Goal: Task Accomplishment & Management: Manage account settings

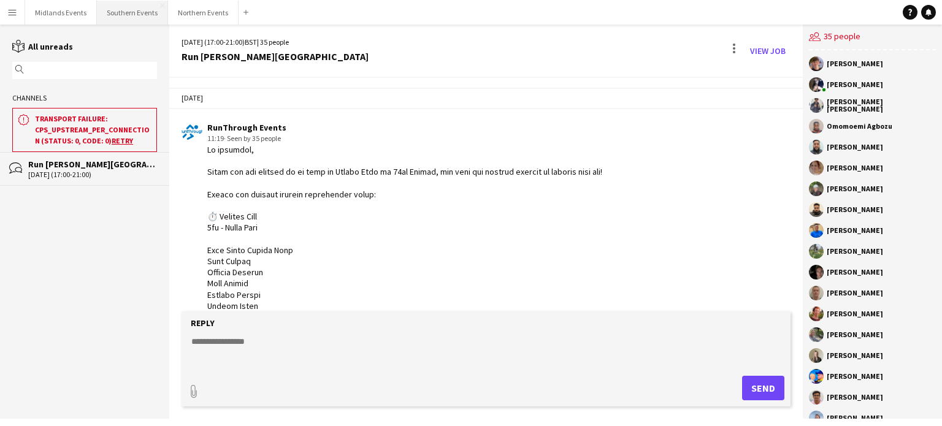
scroll to position [2986, 0]
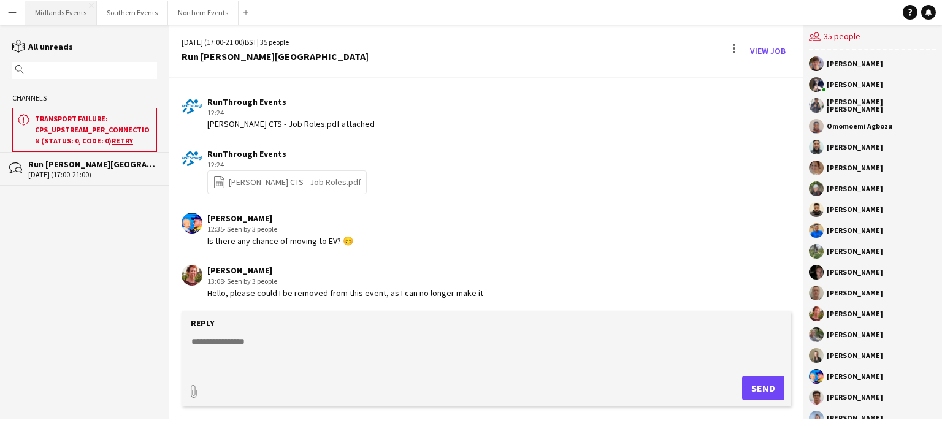
click at [61, 8] on button "Midlands Events Close" at bounding box center [61, 13] width 72 height 24
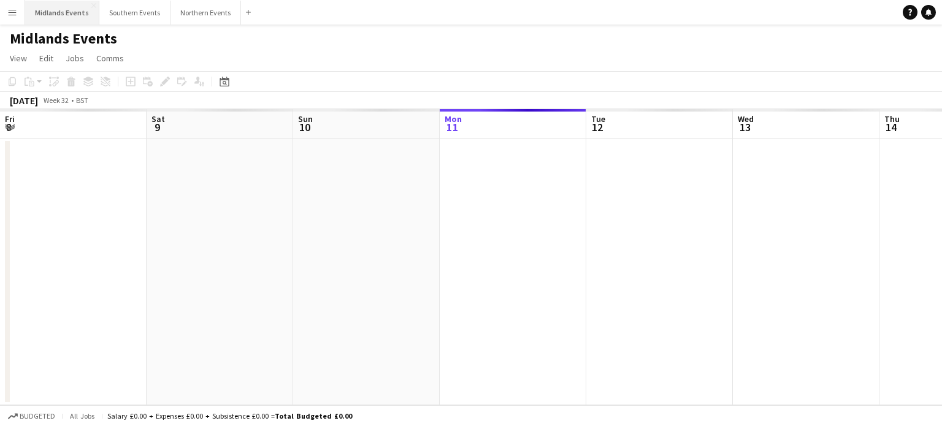
scroll to position [0, 293]
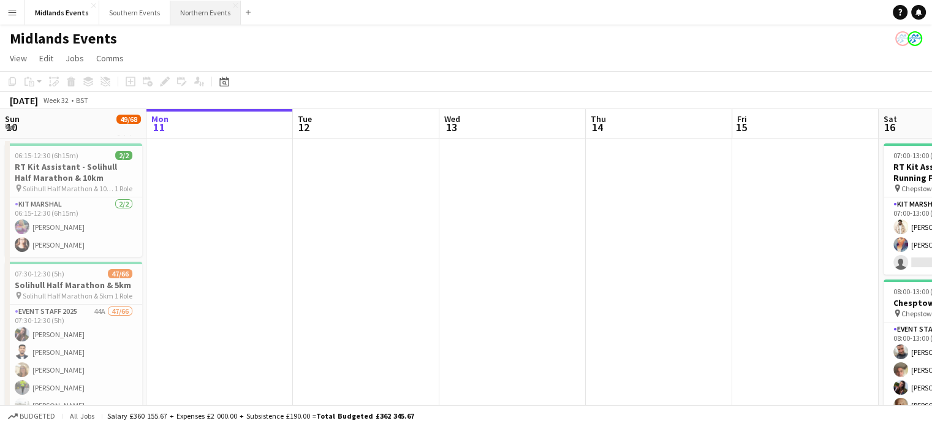
click at [198, 7] on button "Northern Events Close" at bounding box center [205, 13] width 70 height 24
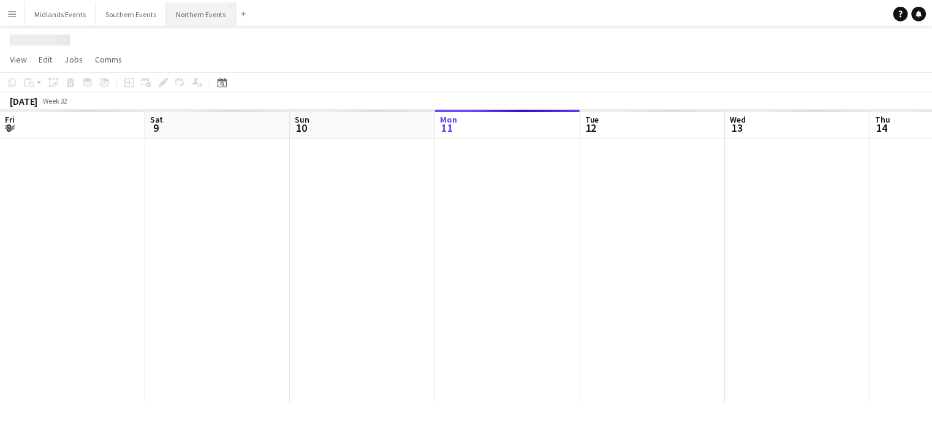
scroll to position [0, 293]
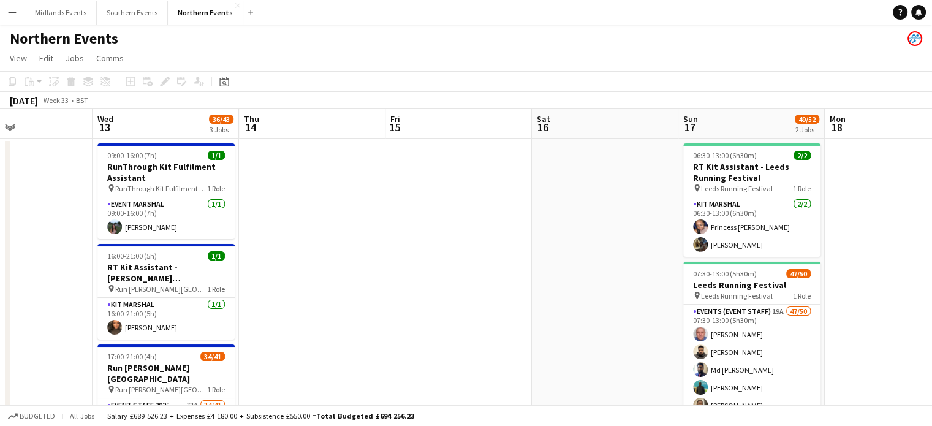
drag, startPoint x: 671, startPoint y: 222, endPoint x: 0, endPoint y: 224, distance: 670.6
click at [0, 224] on app-calendar-viewport "Fri 8 Sat 9 27/27 2 Jobs Sun 10 Mon 11 Tue 12 Wed 13 36/43 3 Jobs Thu 14 Fri 15…" at bounding box center [466, 387] width 932 height 556
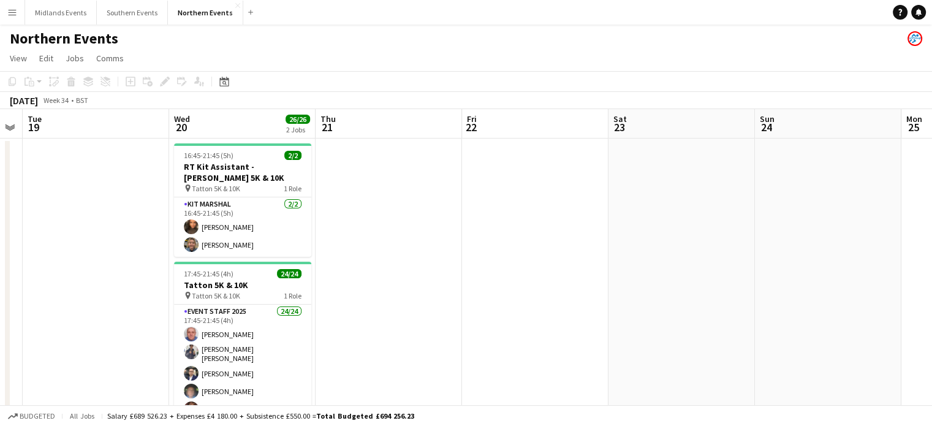
drag, startPoint x: 687, startPoint y: 219, endPoint x: 25, endPoint y: 221, distance: 662.0
click at [25, 221] on app-calendar-viewport "Sat 16 Sun 17 49/52 2 Jobs Mon 18 Tue 19 Wed 20 26/26 2 Jobs Thu 21 Fri 22 Sat …" at bounding box center [466, 387] width 932 height 556
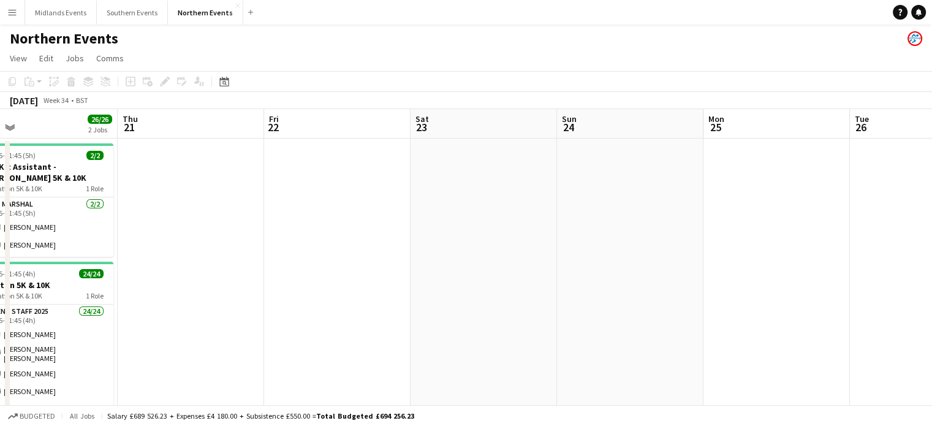
drag, startPoint x: 649, startPoint y: 265, endPoint x: 263, endPoint y: 272, distance: 385.6
click at [263, 272] on app-calendar-viewport "Mon 18 Tue 19 Wed 20 26/26 2 Jobs Thu 21 Fri 22 Sat 23 Sun 24 Mon 25 Tue 26 Wed…" at bounding box center [466, 387] width 932 height 556
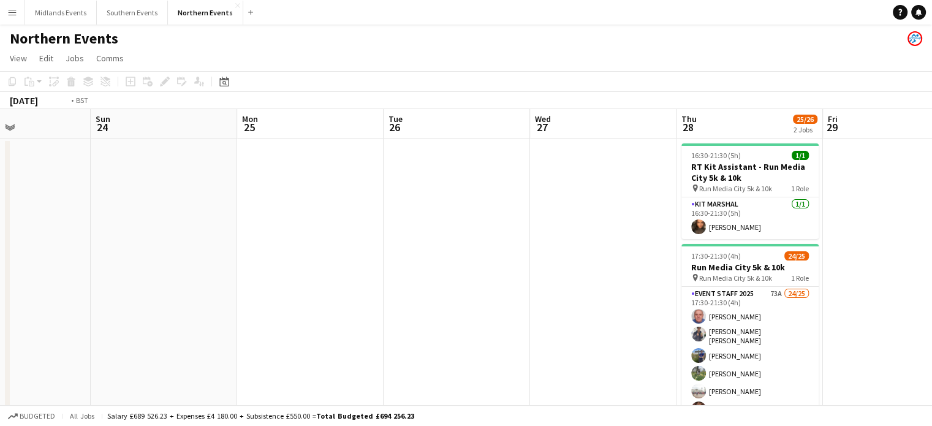
drag, startPoint x: 475, startPoint y: 280, endPoint x: 55, endPoint y: 285, distance: 420.5
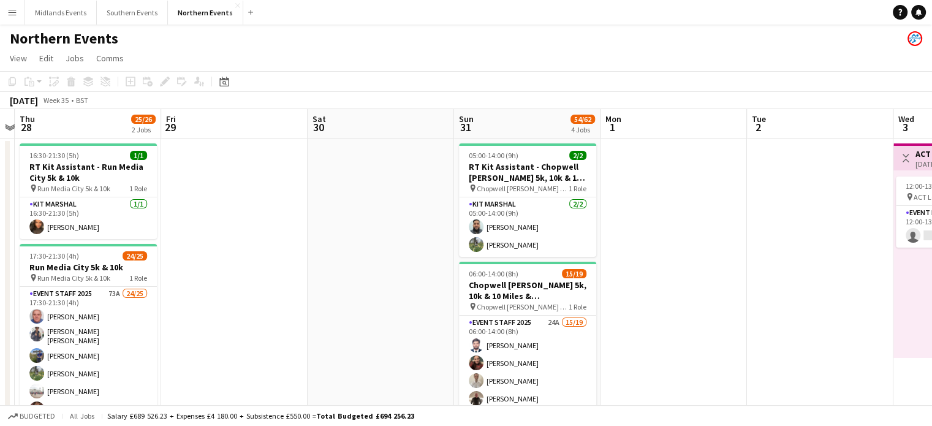
drag, startPoint x: 498, startPoint y: 350, endPoint x: 160, endPoint y: 343, distance: 337.8
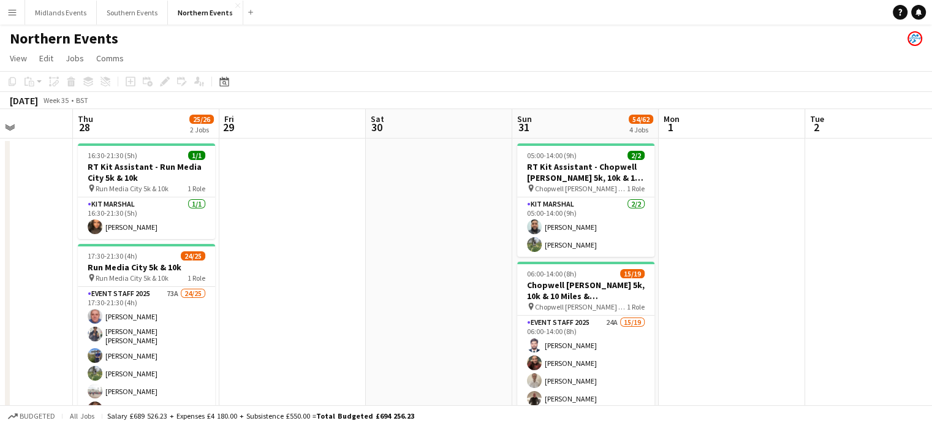
drag, startPoint x: 441, startPoint y: 340, endPoint x: 161, endPoint y: 321, distance: 280.2
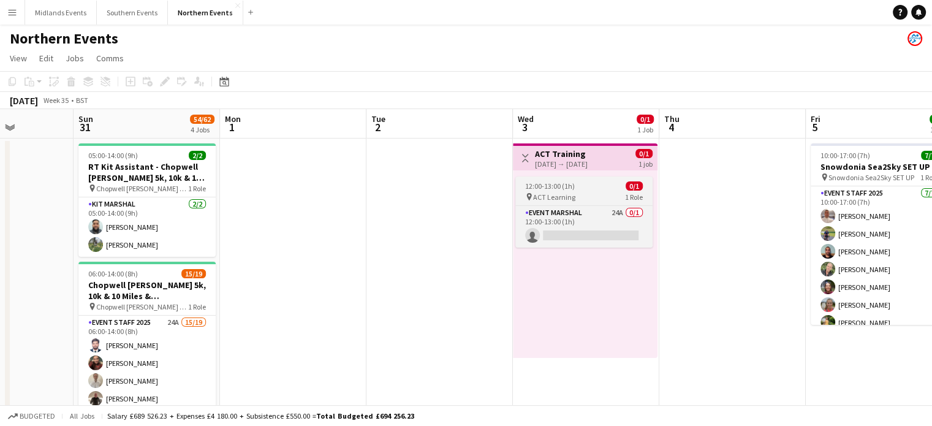
click at [541, 196] on span "ACT Learning" at bounding box center [554, 196] width 42 height 9
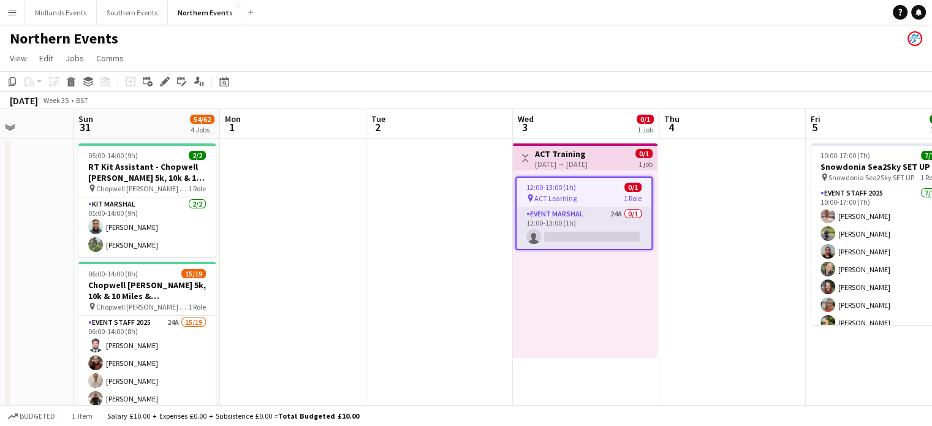
click at [547, 216] on app-card-role "Event Marshal 24A 0/1 12:00-13:00 (1h) single-neutral-actions" at bounding box center [584, 228] width 135 height 42
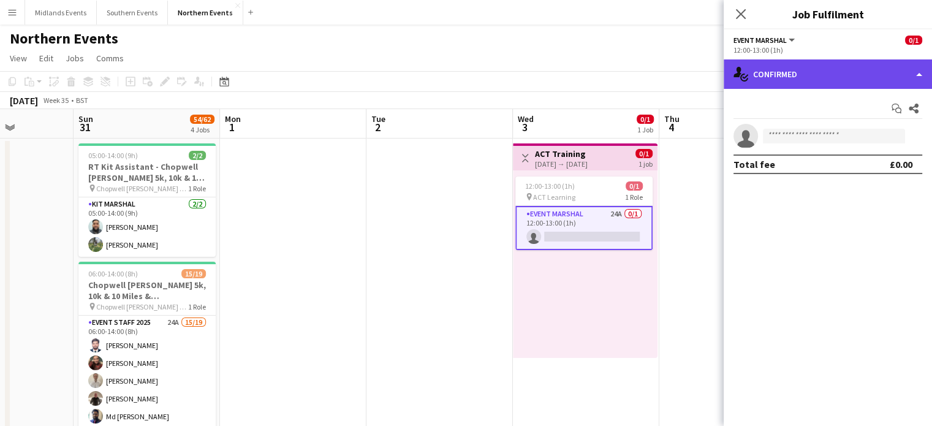
click at [805, 73] on div "single-neutral-actions-check-2 Confirmed" at bounding box center [828, 73] width 208 height 29
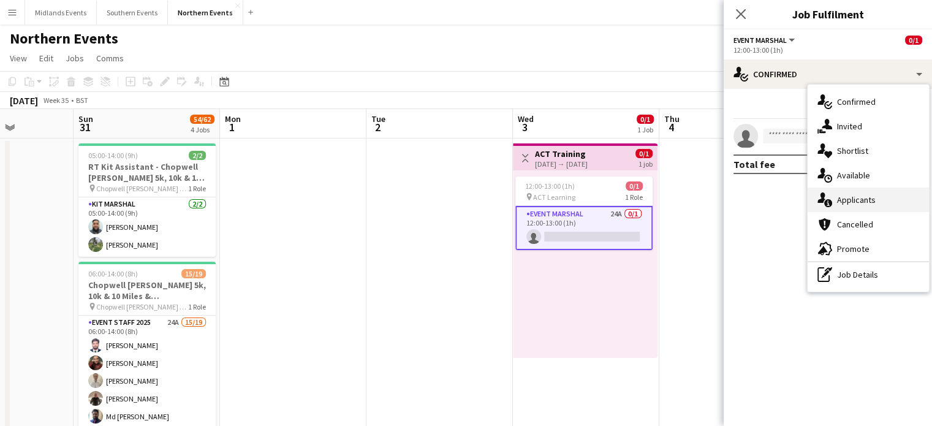
click at [845, 204] on div "single-neutral-actions-information Applicants" at bounding box center [868, 200] width 121 height 25
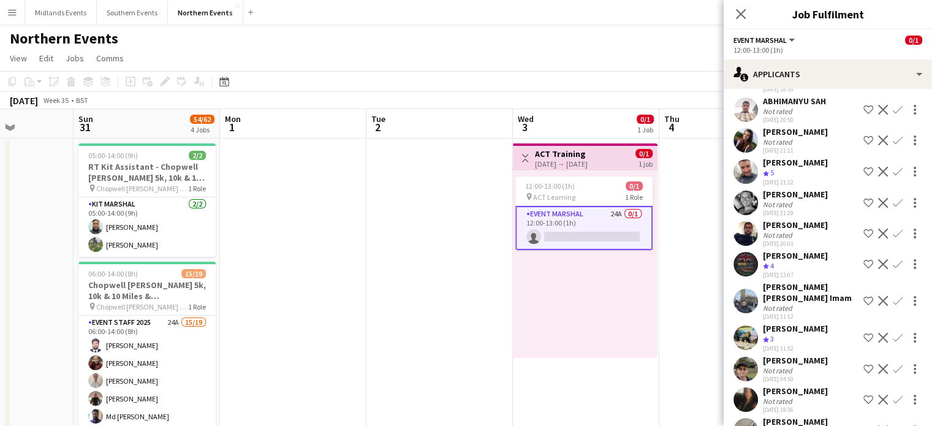
scroll to position [535, 0]
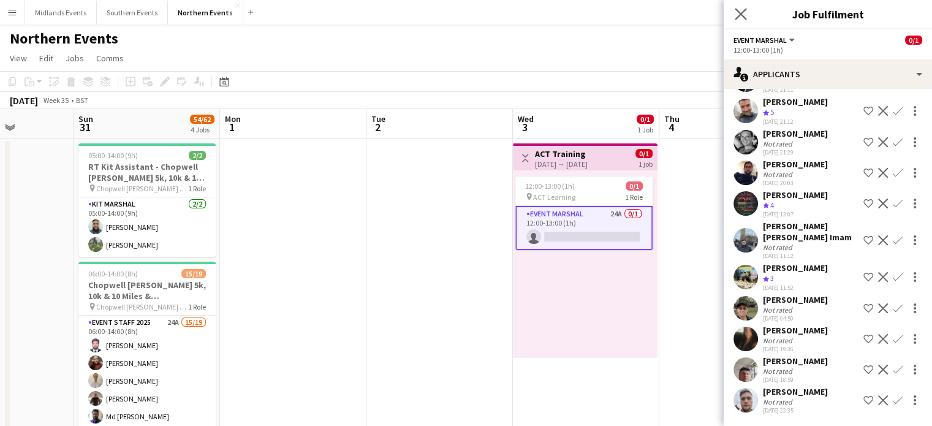
click at [742, 20] on app-icon "Close pop-in" at bounding box center [742, 15] width 18 height 18
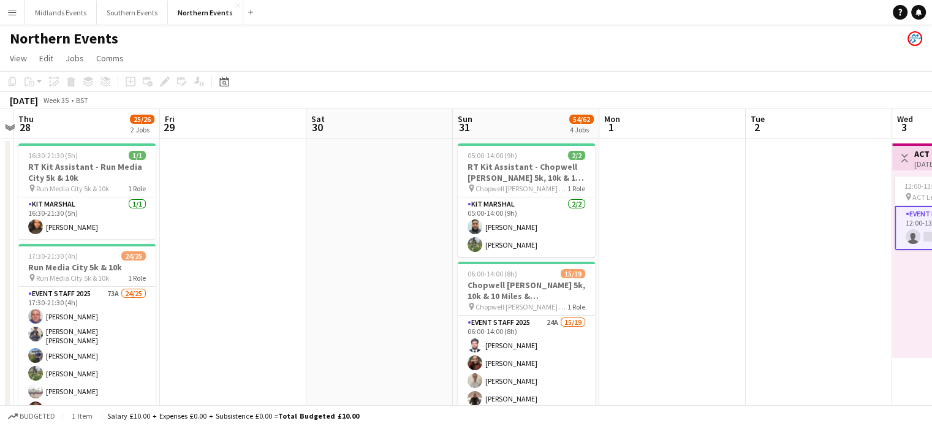
scroll to position [0, 389]
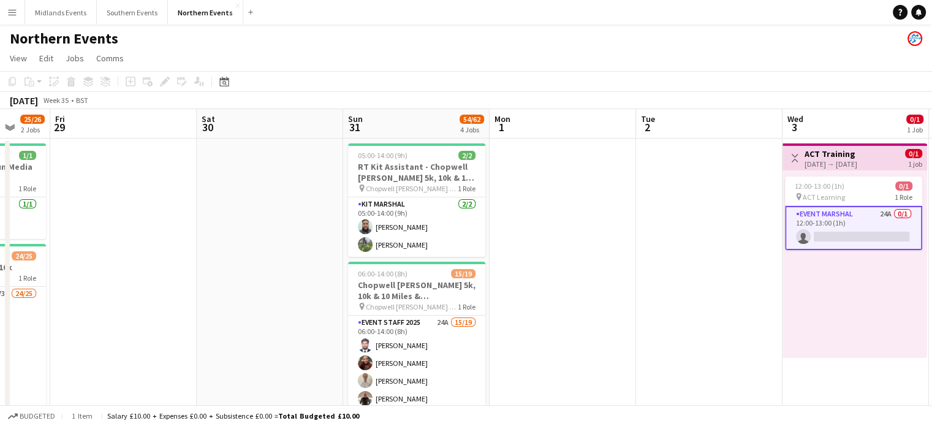
drag, startPoint x: 37, startPoint y: 291, endPoint x: 454, endPoint y: 264, distance: 417.1
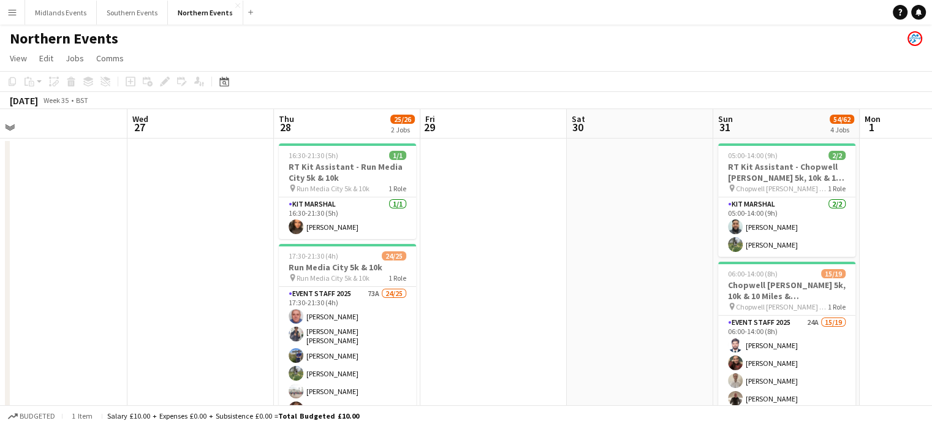
scroll to position [0, 265]
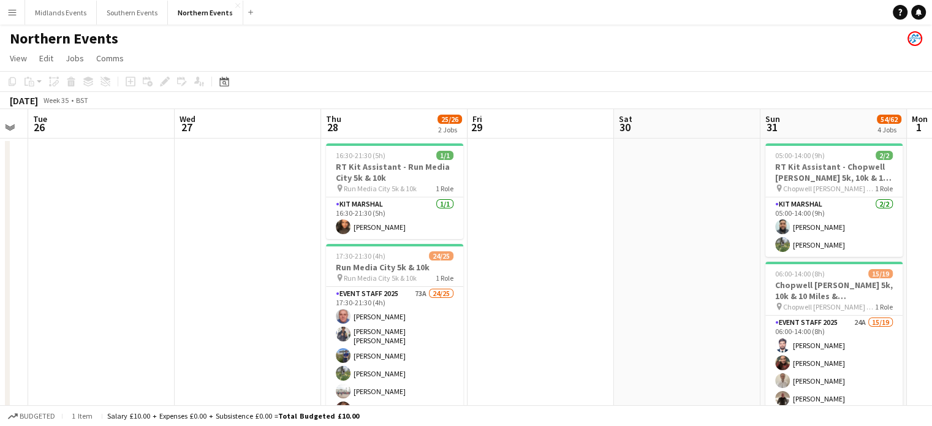
drag, startPoint x: 293, startPoint y: 259, endPoint x: 564, endPoint y: 215, distance: 274.6
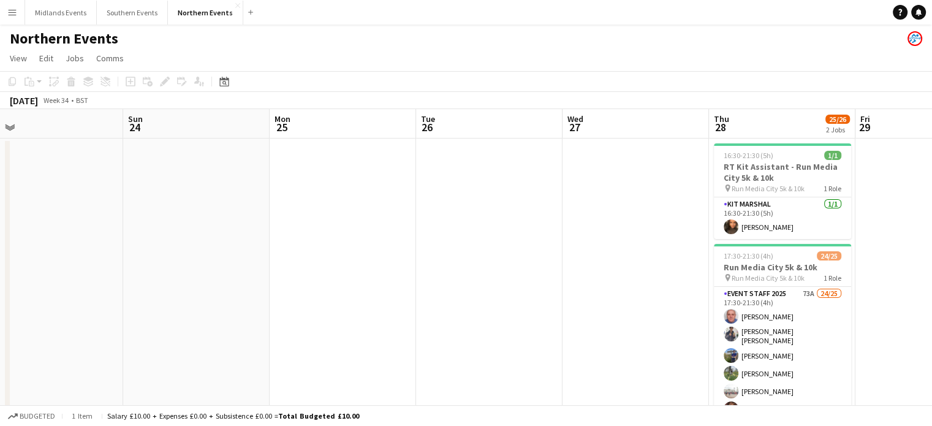
drag, startPoint x: 228, startPoint y: 274, endPoint x: 617, endPoint y: 220, distance: 393.0
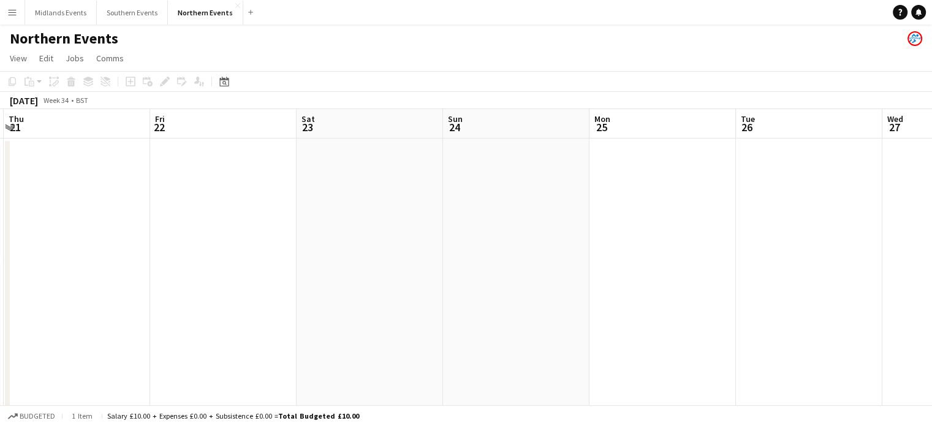
drag, startPoint x: 248, startPoint y: 220, endPoint x: 714, endPoint y: 154, distance: 469.9
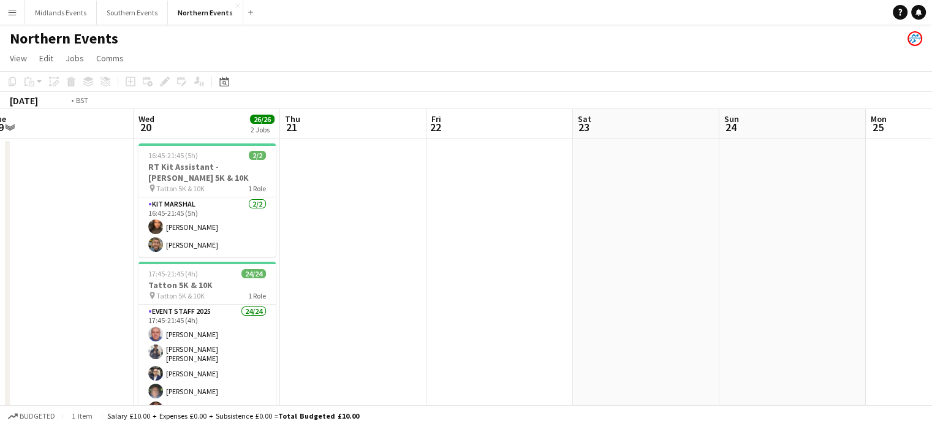
scroll to position [0, 252]
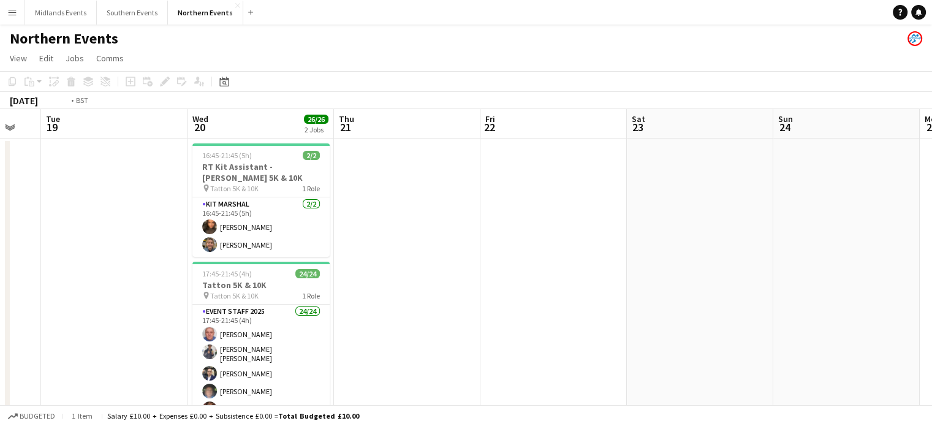
drag, startPoint x: 360, startPoint y: 164, endPoint x: 691, endPoint y: 147, distance: 331.5
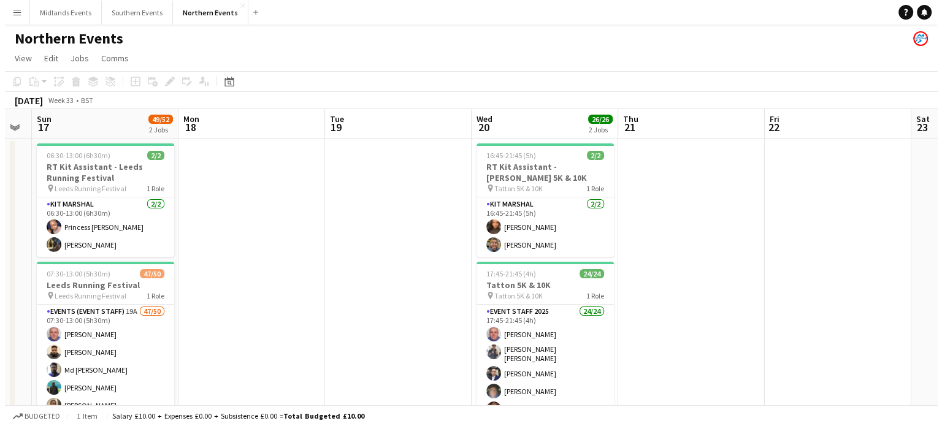
scroll to position [0, 249]
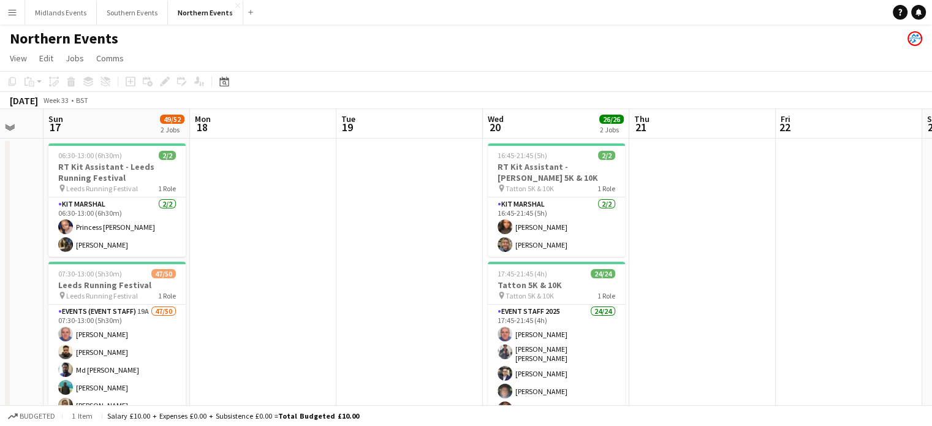
drag, startPoint x: 294, startPoint y: 299, endPoint x: 563, endPoint y: 259, distance: 271.4
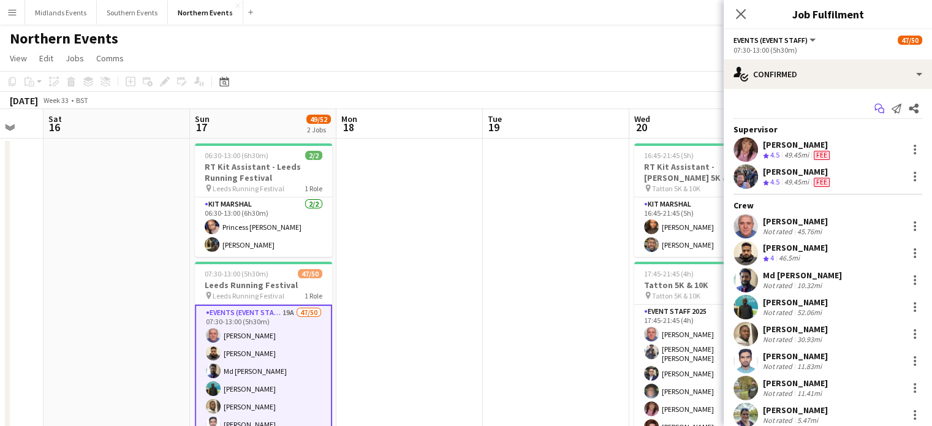
click at [871, 105] on app-icon "Start chat" at bounding box center [879, 108] width 17 height 17
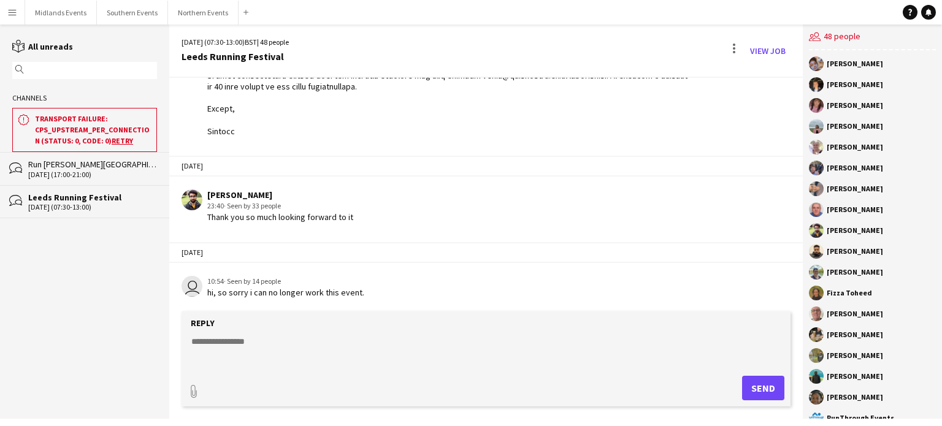
scroll to position [644, 0]
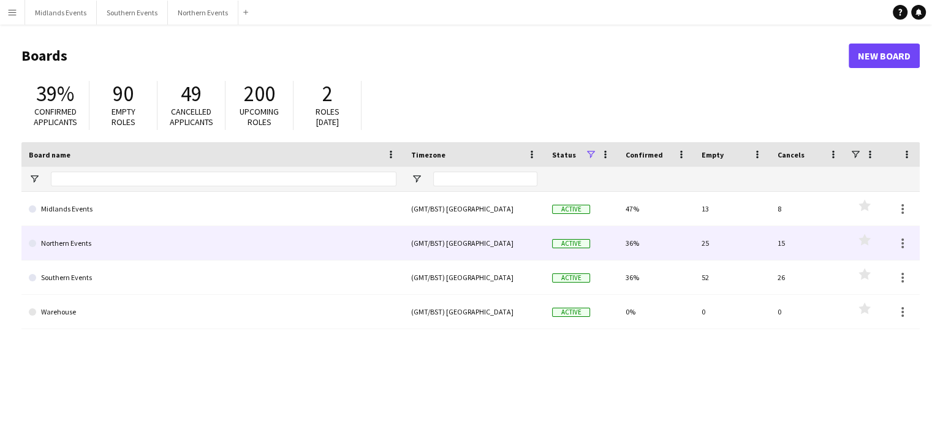
click at [58, 237] on link "Northern Events" at bounding box center [213, 243] width 368 height 34
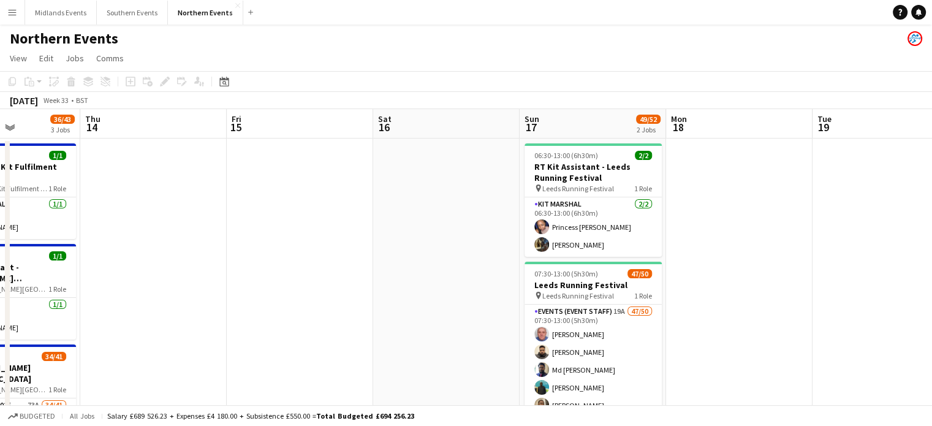
scroll to position [0, 311]
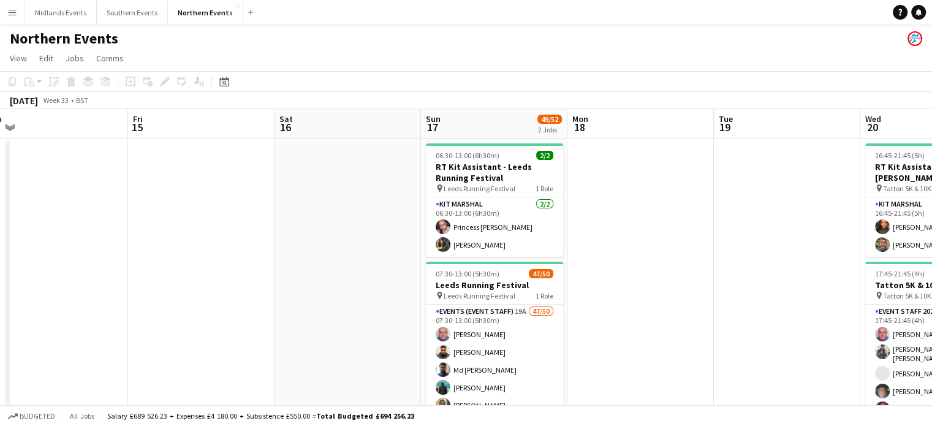
drag, startPoint x: 604, startPoint y: 261, endPoint x: 0, endPoint y: 264, distance: 604.4
click at [0, 264] on app-calendar-viewport "Tue 12 Wed 13 36/43 3 Jobs Thu 14 Fri 15 Sat 16 Sun 17 49/52 2 Jobs Mon 18 Tue …" at bounding box center [466, 387] width 932 height 556
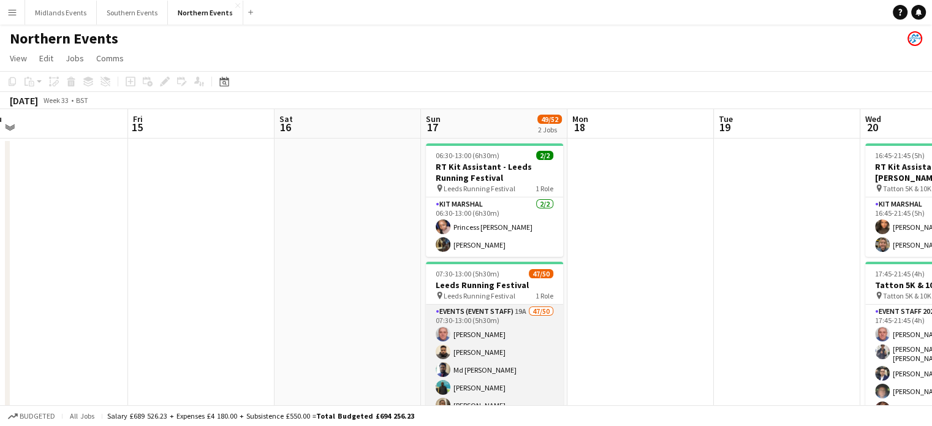
drag, startPoint x: 488, startPoint y: 350, endPoint x: 470, endPoint y: 360, distance: 20.3
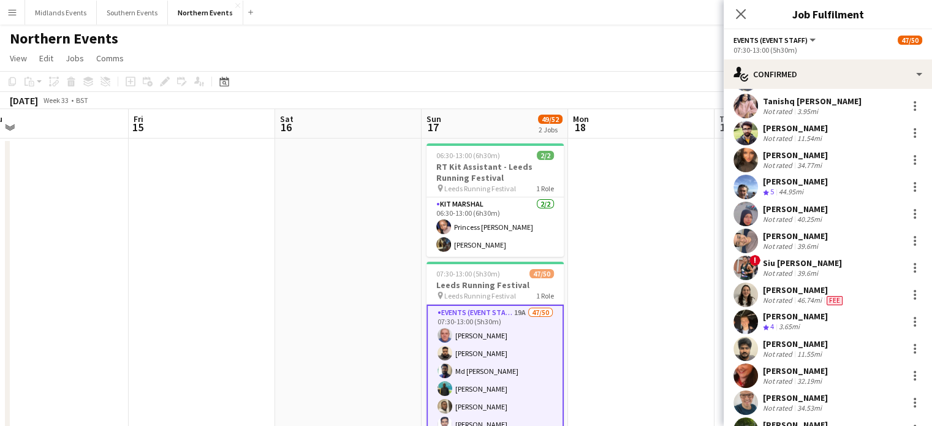
scroll to position [878, 0]
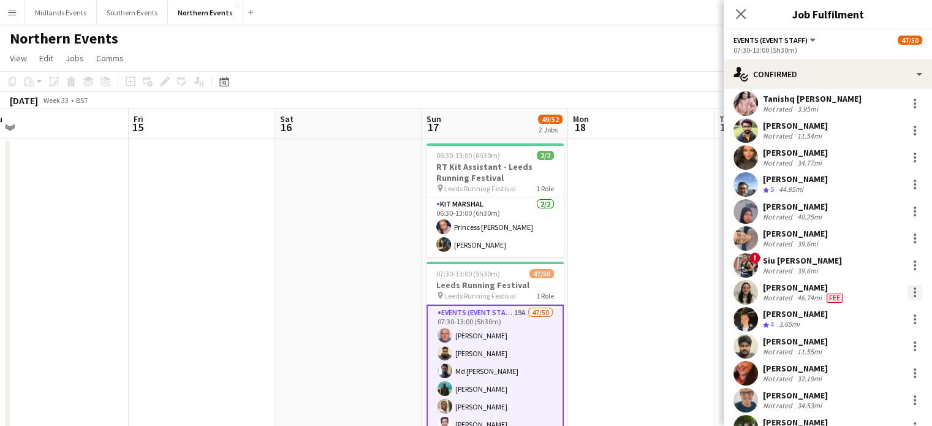
click at [908, 293] on div at bounding box center [915, 292] width 15 height 15
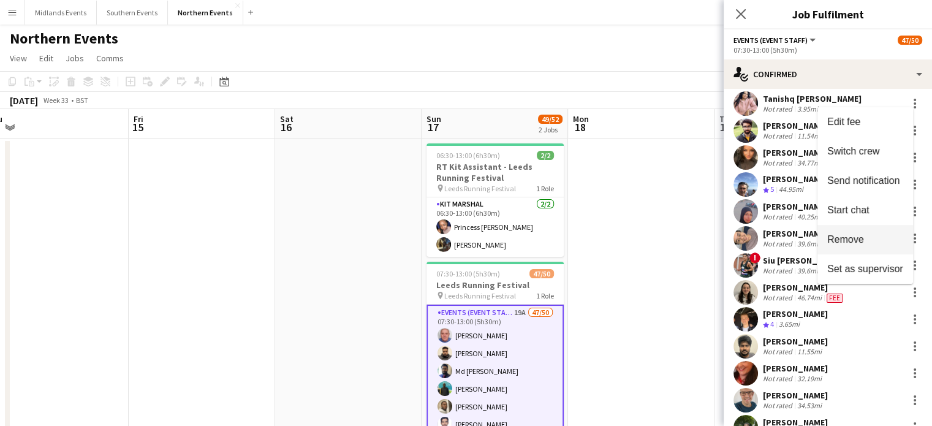
click at [850, 248] on button "Remove" at bounding box center [866, 239] width 96 height 29
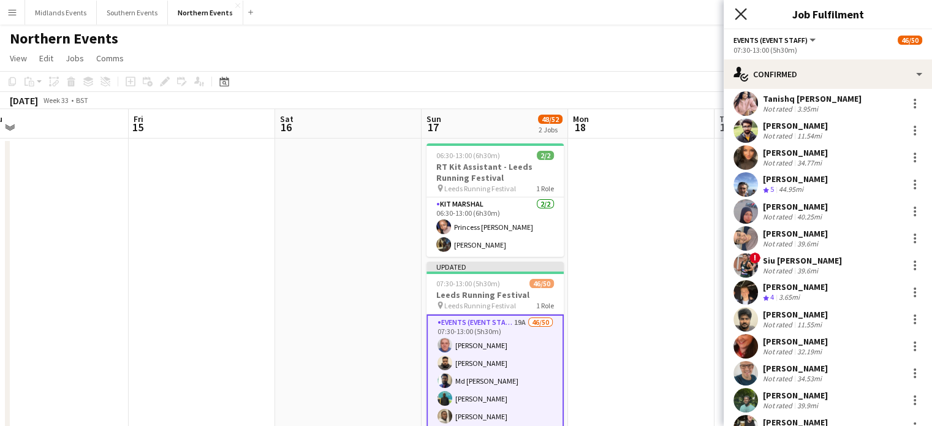
click at [742, 13] on icon at bounding box center [741, 14] width 12 height 12
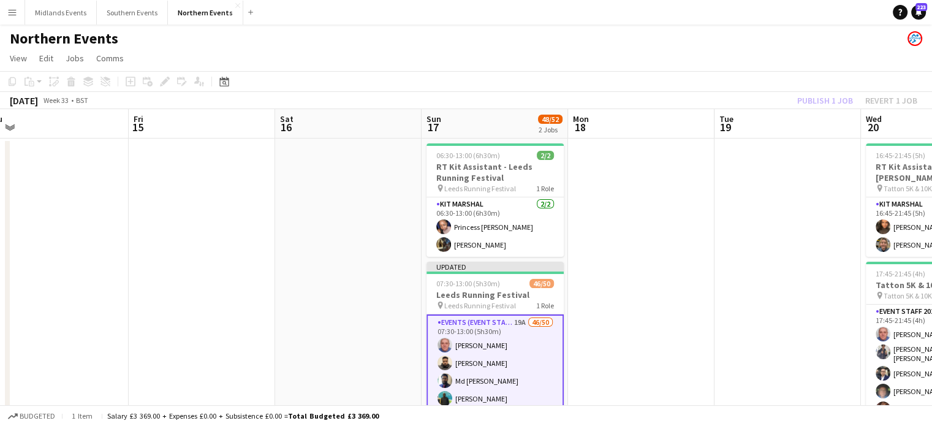
click at [826, 105] on div "Publish 1 job Revert 1 job" at bounding box center [858, 101] width 150 height 16
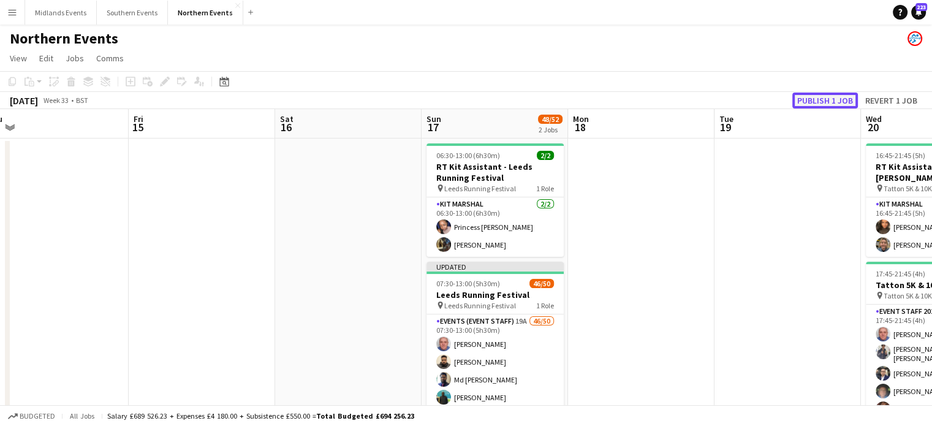
click at [823, 101] on button "Publish 1 job" at bounding box center [826, 101] width 66 height 16
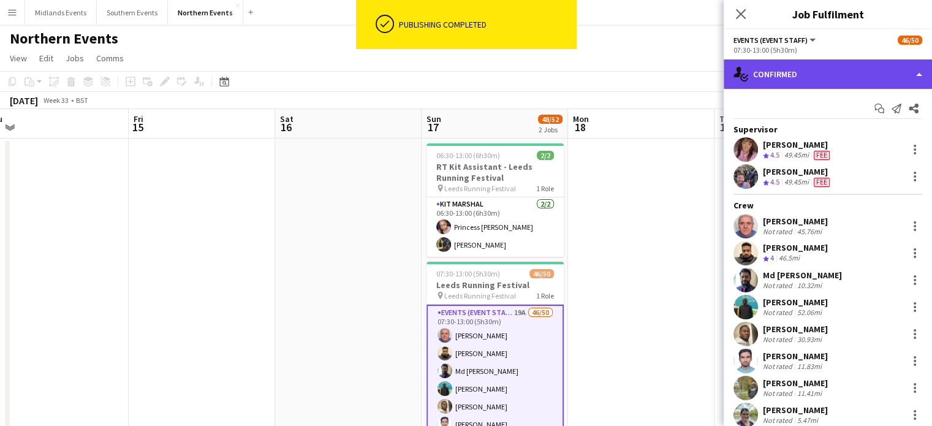
click at [848, 74] on div "single-neutral-actions-check-2 Confirmed" at bounding box center [828, 73] width 208 height 29
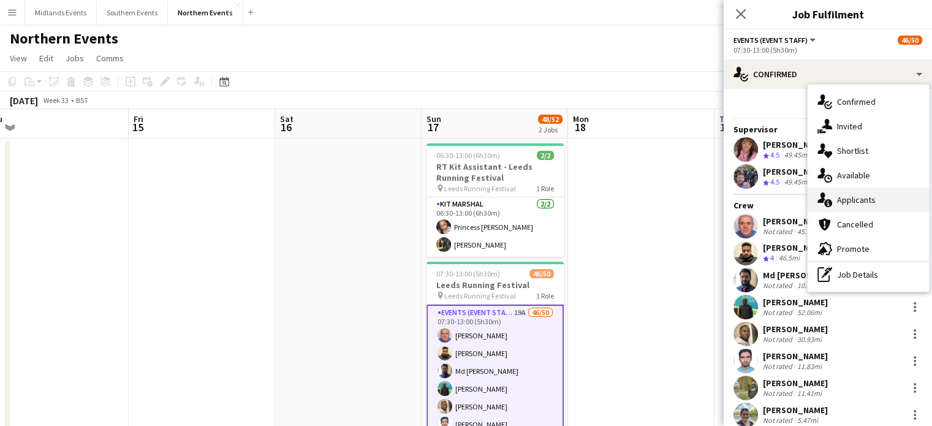
click at [858, 197] on div "single-neutral-actions-information Applicants" at bounding box center [868, 200] width 121 height 25
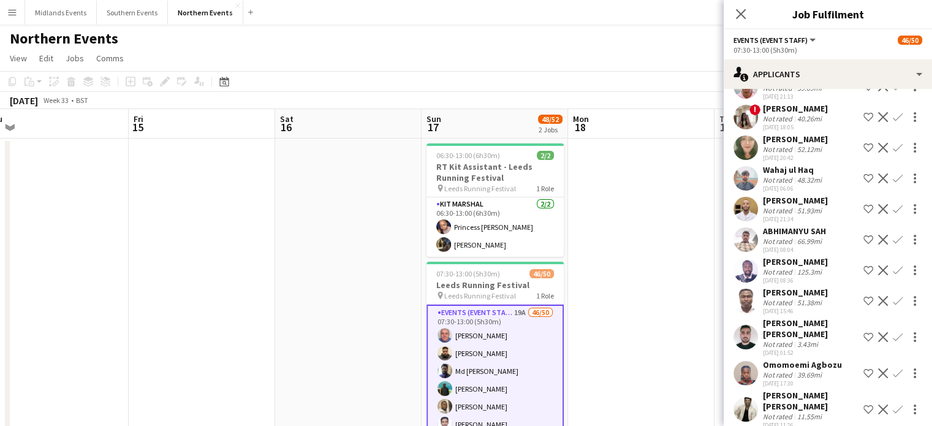
scroll to position [335, 0]
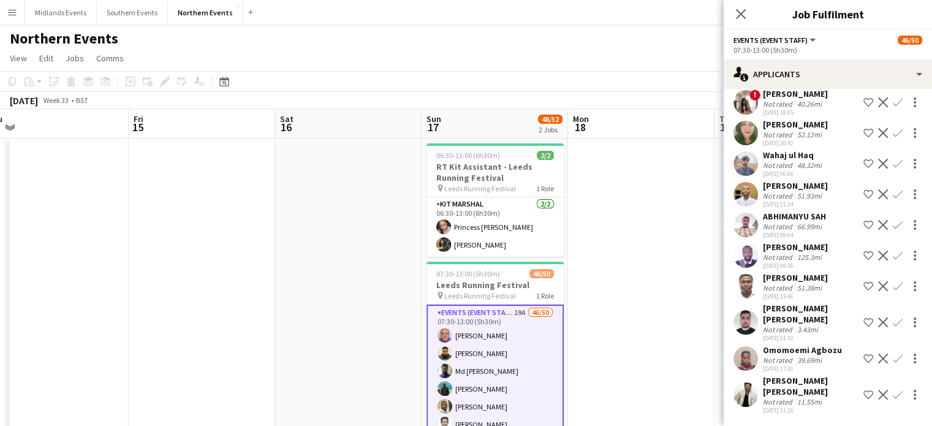
click at [893, 390] on app-icon "Confirm" at bounding box center [898, 395] width 10 height 10
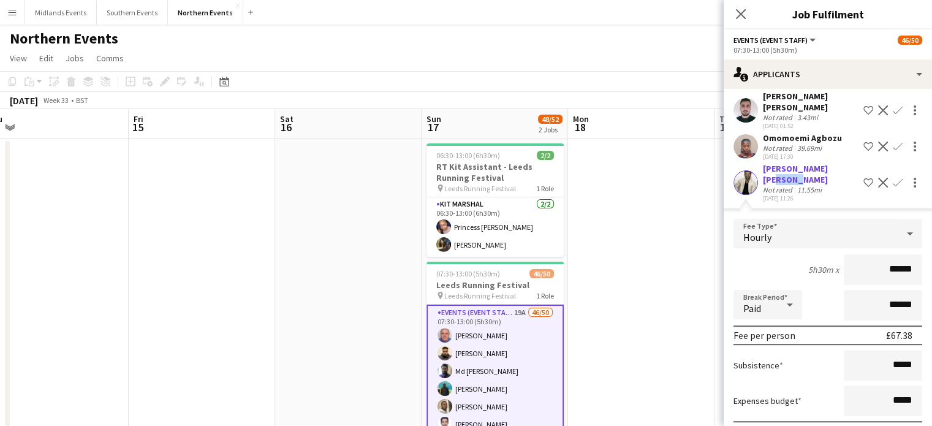
drag, startPoint x: 806, startPoint y: 167, endPoint x: 779, endPoint y: 169, distance: 27.1
click at [779, 169] on div "[PERSON_NAME] [PERSON_NAME]" at bounding box center [811, 174] width 96 height 22
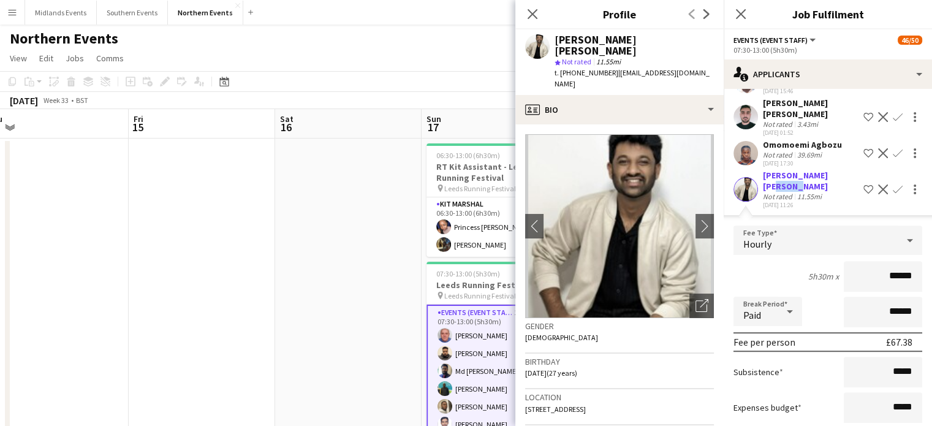
scroll to position [601, 0]
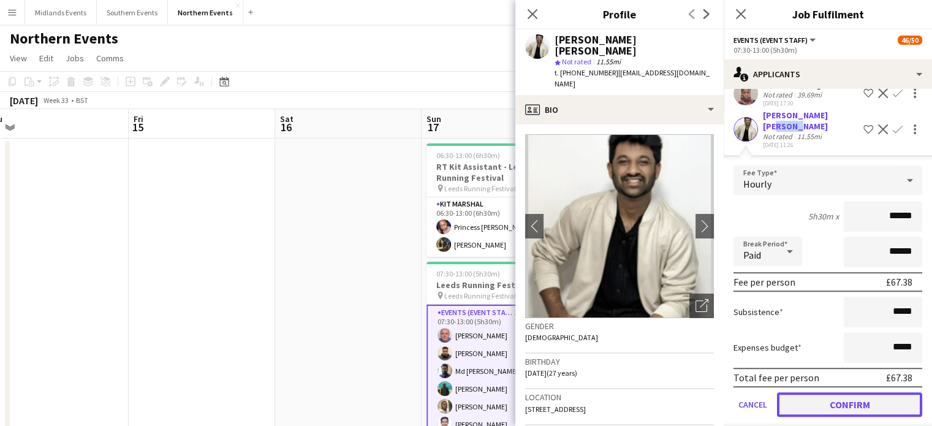
click at [881, 399] on button "Confirm" at bounding box center [849, 404] width 145 height 25
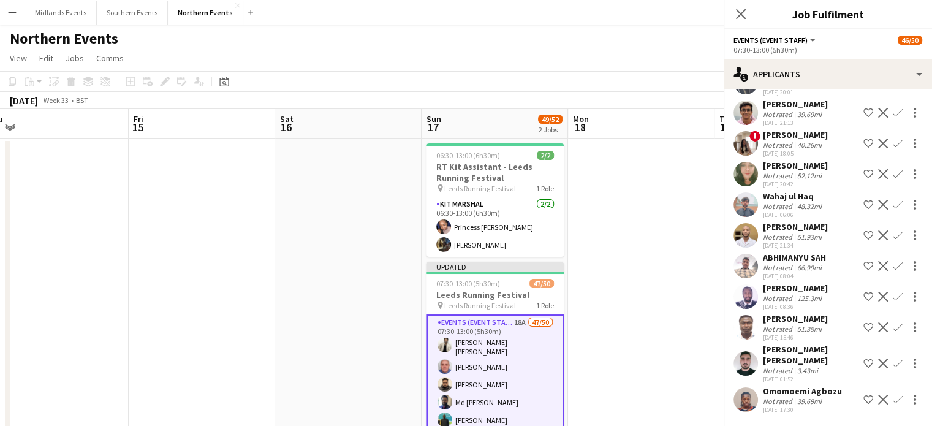
scroll to position [283, 0]
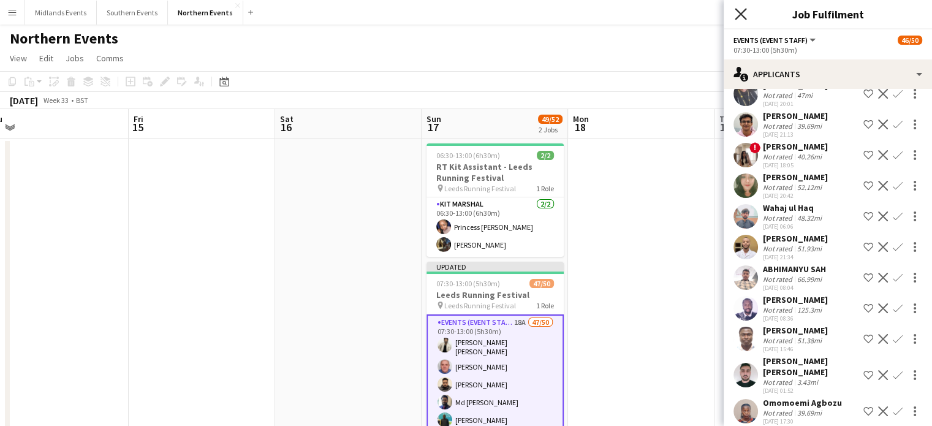
click at [737, 13] on icon "Close pop-in" at bounding box center [741, 14] width 12 height 12
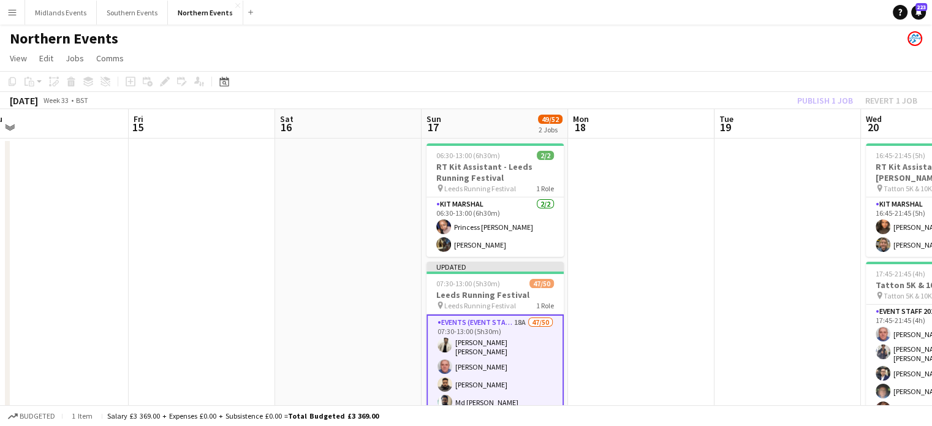
click at [810, 100] on div "Publish 1 job Revert 1 job" at bounding box center [858, 101] width 150 height 16
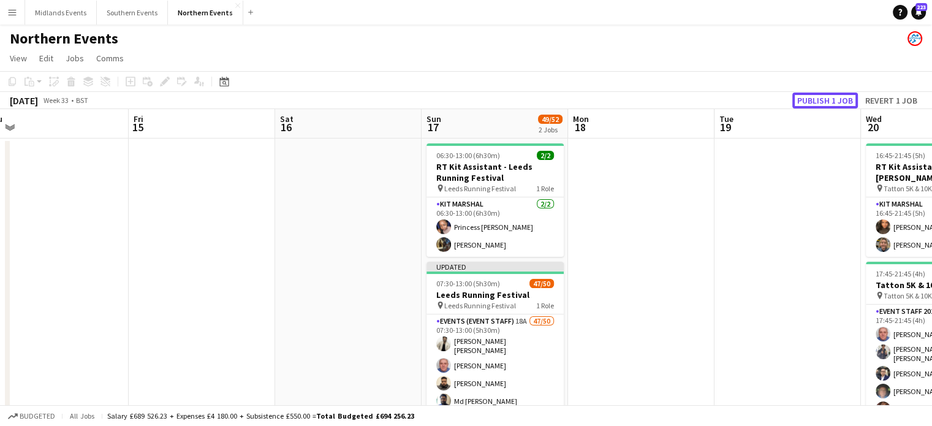
click at [810, 100] on button "Publish 1 job" at bounding box center [826, 101] width 66 height 16
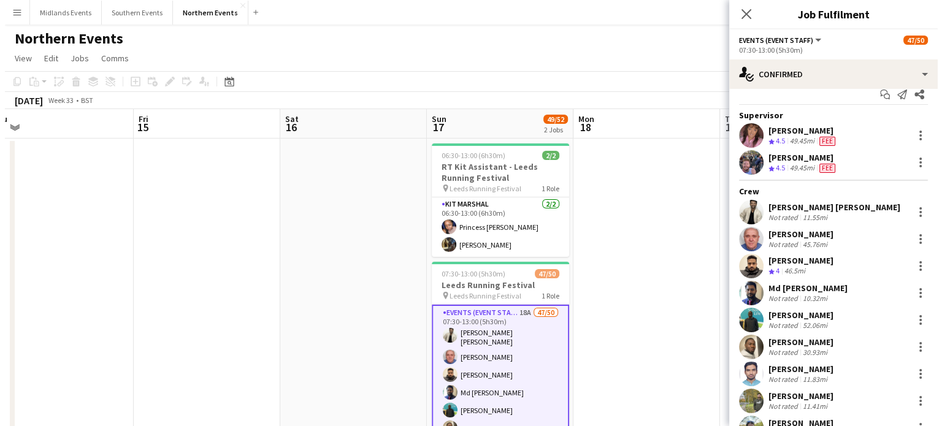
scroll to position [0, 0]
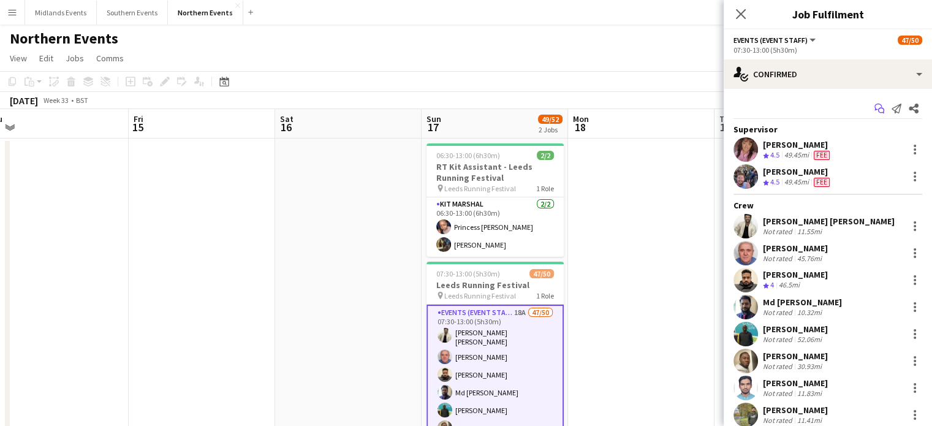
click at [875, 106] on icon "Start chat" at bounding box center [880, 109] width 10 height 10
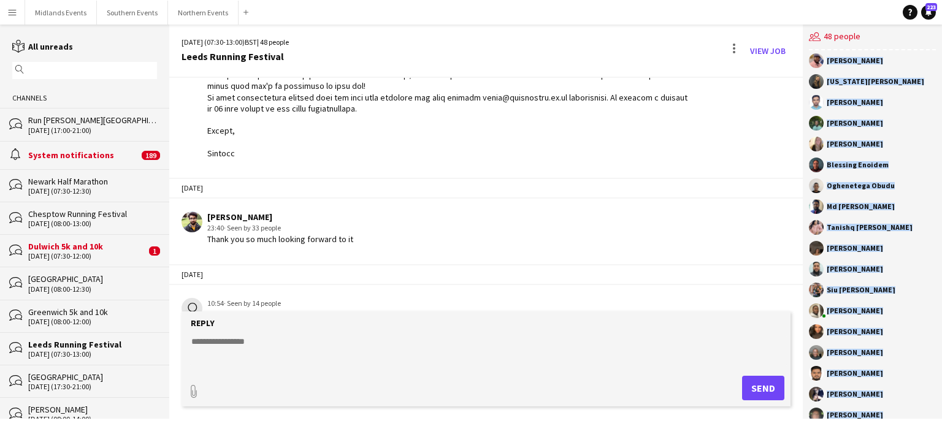
scroll to position [644, 0]
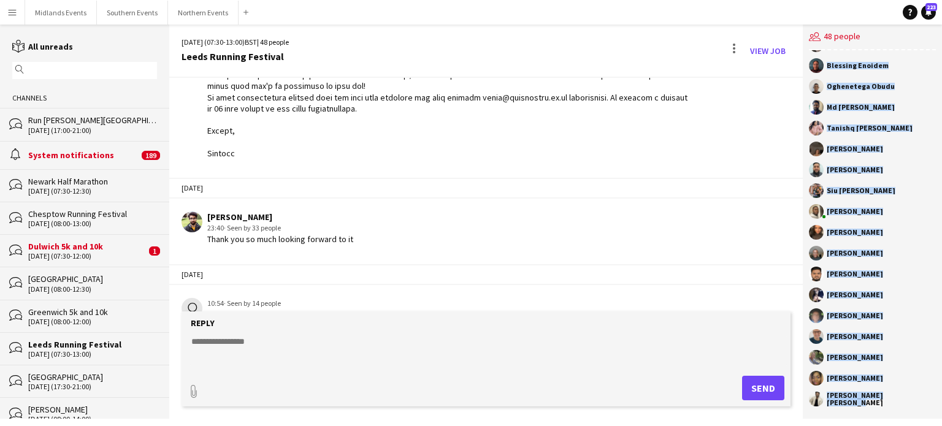
drag, startPoint x: 826, startPoint y: 63, endPoint x: 913, endPoint y: 418, distance: 365.4
click at [913, 418] on div "[PERSON_NAME] [PERSON_NAME] [PERSON_NAME] [PERSON_NAME] Thirunthaiyan [PERSON_N…" at bounding box center [871, 234] width 139 height 368
copy div "[PERSON_NAME] [PERSON_NAME] [PERSON_NAME] [PERSON_NAME] Thirunthaiyan [PERSON_N…"
click at [186, 15] on button "Northern Events Close" at bounding box center [203, 13] width 70 height 24
click at [190, 10] on button "Northern Events Close" at bounding box center [203, 13] width 70 height 24
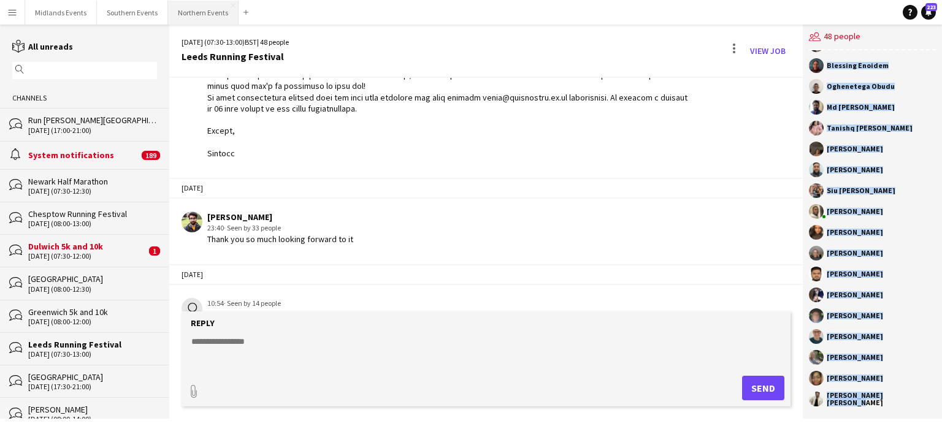
click at [190, 10] on button "Northern Events Close" at bounding box center [203, 13] width 70 height 24
click at [201, 14] on button "Northern Events Close" at bounding box center [203, 13] width 70 height 24
click at [14, 14] on app-icon "Menu" at bounding box center [12, 12] width 10 height 10
click at [193, 12] on button "Northern Events Close" at bounding box center [203, 13] width 70 height 24
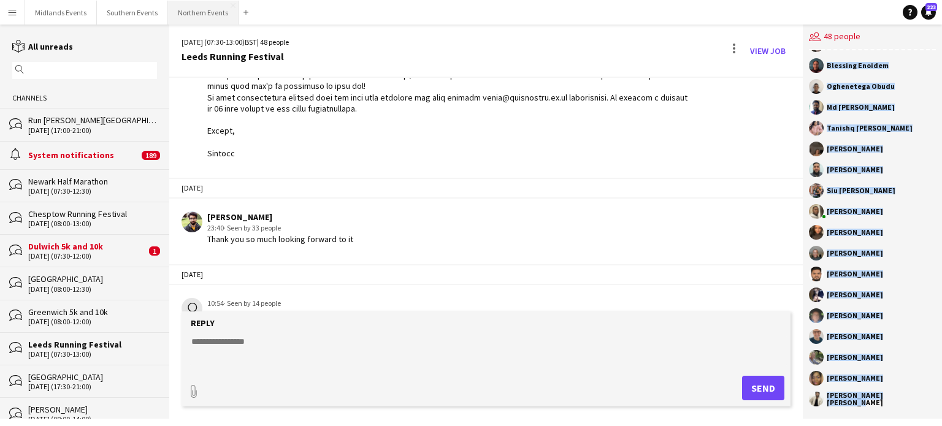
click at [193, 12] on button "Northern Events Close" at bounding box center [203, 13] width 70 height 24
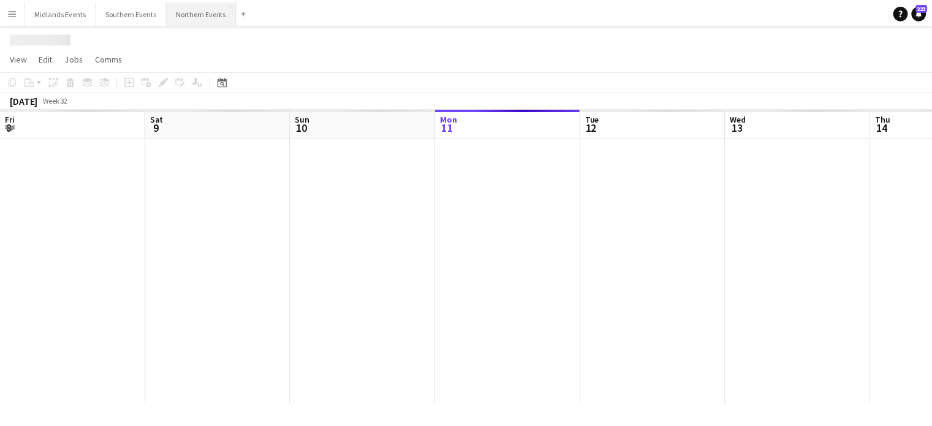
scroll to position [0, 293]
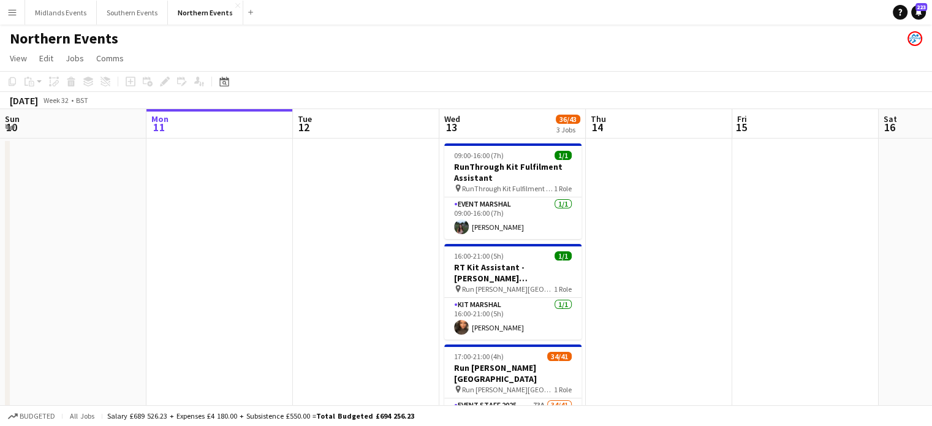
click at [16, 12] on app-icon "Menu" at bounding box center [12, 12] width 10 height 10
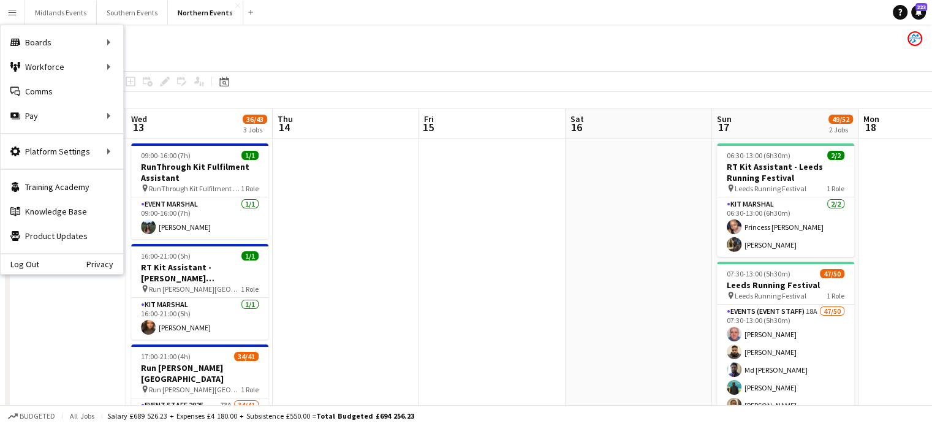
drag, startPoint x: 704, startPoint y: 227, endPoint x: 272, endPoint y: 278, distance: 434.6
click at [272, 278] on app-calendar-viewport "Fri 8 Sat 9 27/27 2 Jobs Sun 10 Mon 11 Tue 12 Wed 13 36/43 3 Jobs Thu 14 Fri 15…" at bounding box center [466, 387] width 932 height 556
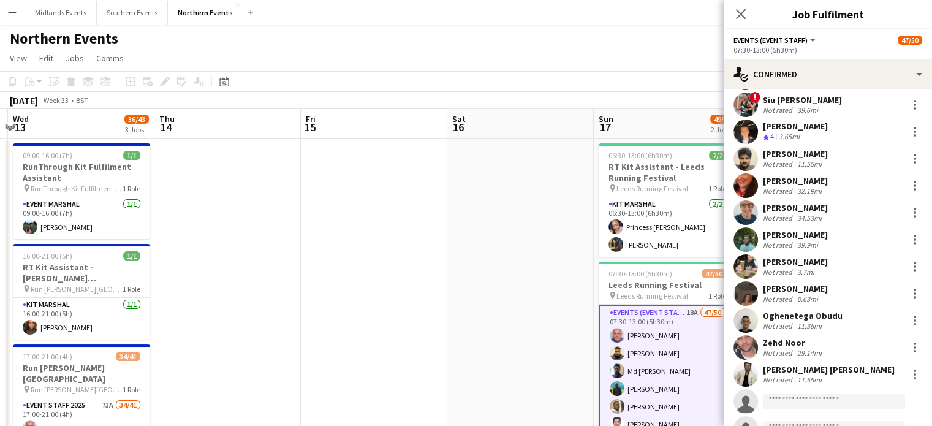
scroll to position [1043, 0]
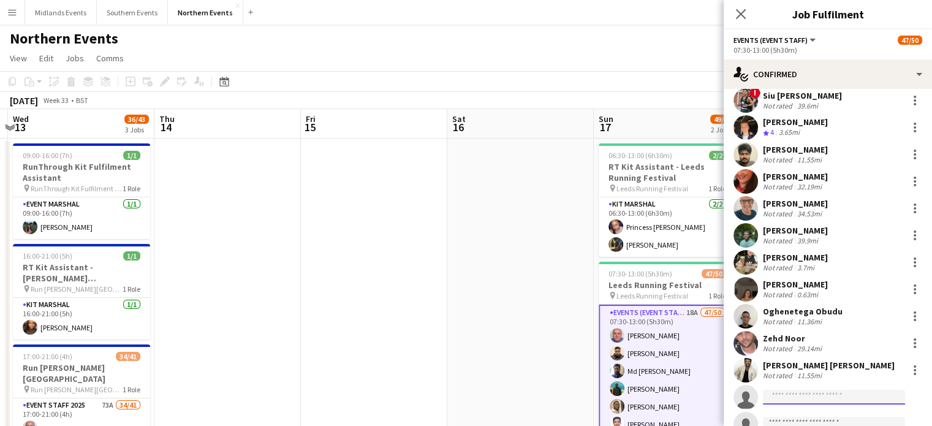
click at [834, 391] on input at bounding box center [834, 397] width 142 height 15
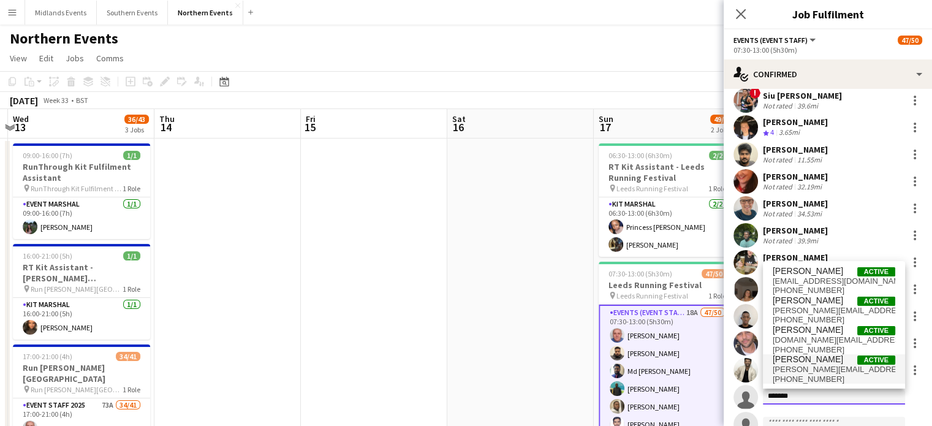
type input "*******"
click at [821, 367] on span "[PERSON_NAME][EMAIL_ADDRESS][PERSON_NAME][DOMAIN_NAME]" at bounding box center [834, 370] width 123 height 10
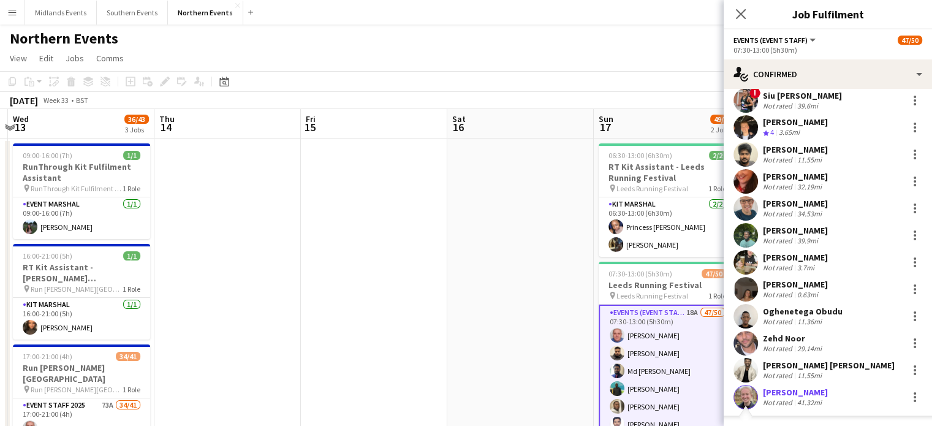
scroll to position [1257, 0]
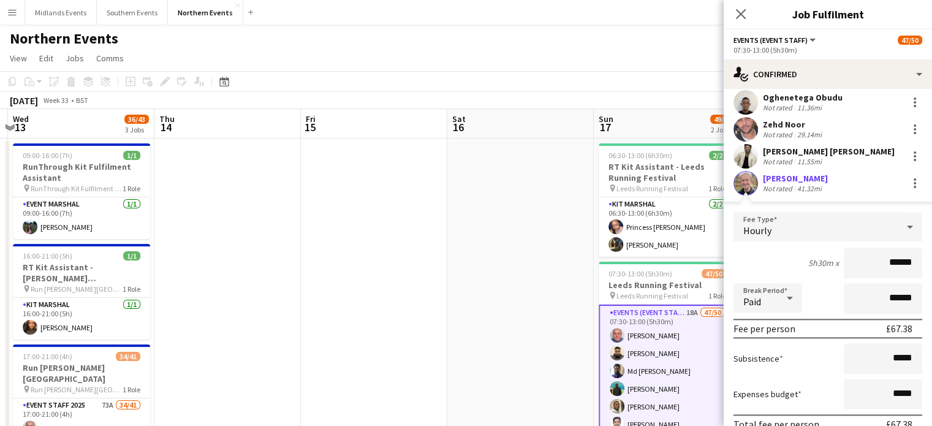
drag, startPoint x: 878, startPoint y: 261, endPoint x: 941, endPoint y: 256, distance: 63.4
click at [932, 256] on html "Menu Boards Boards Boards All jobs Status Workforce Workforce My Workforce Recr…" at bounding box center [466, 343] width 932 height 686
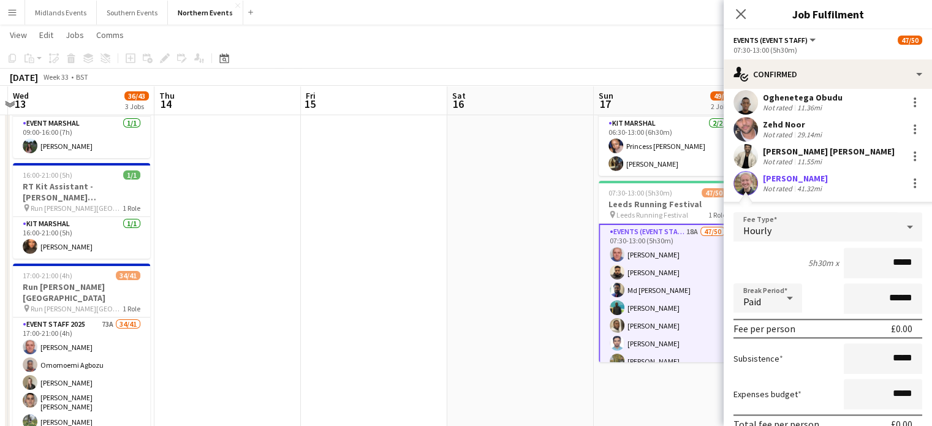
scroll to position [1391, 0]
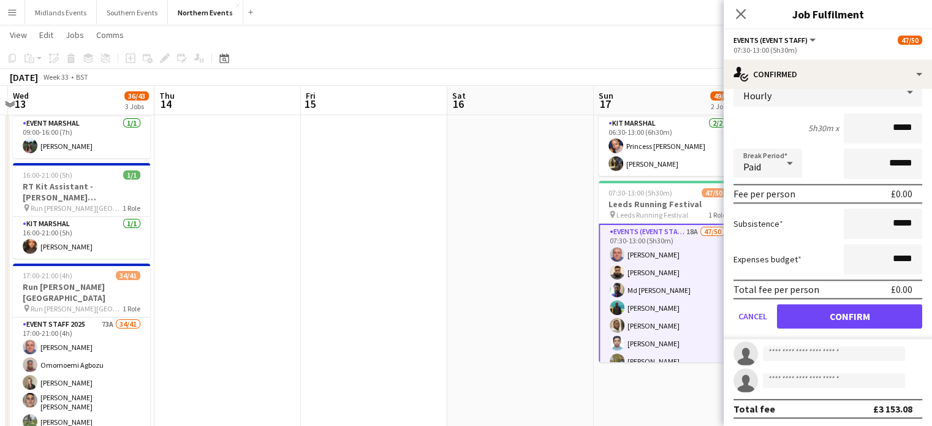
type input "*****"
click at [875, 317] on button "Confirm" at bounding box center [849, 316] width 145 height 25
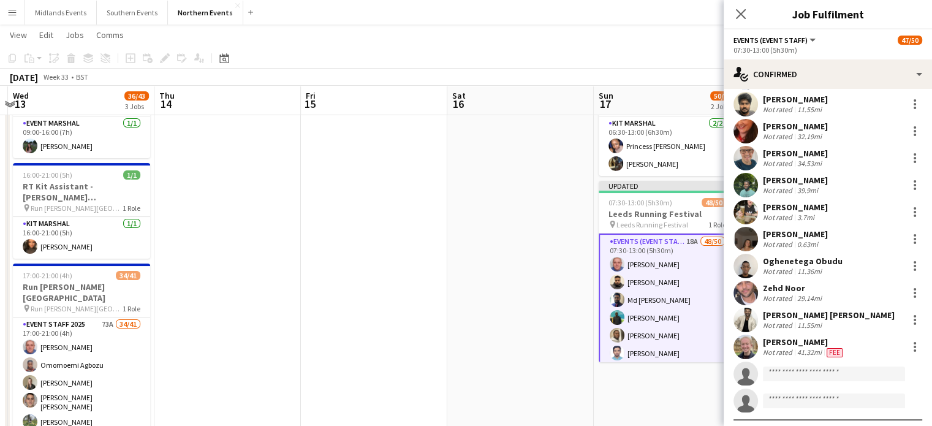
scroll to position [1114, 0]
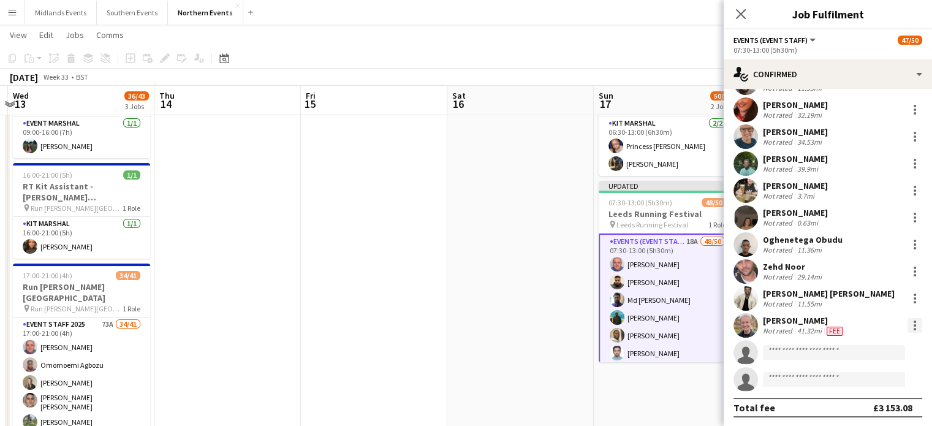
click at [908, 328] on div at bounding box center [915, 325] width 15 height 15
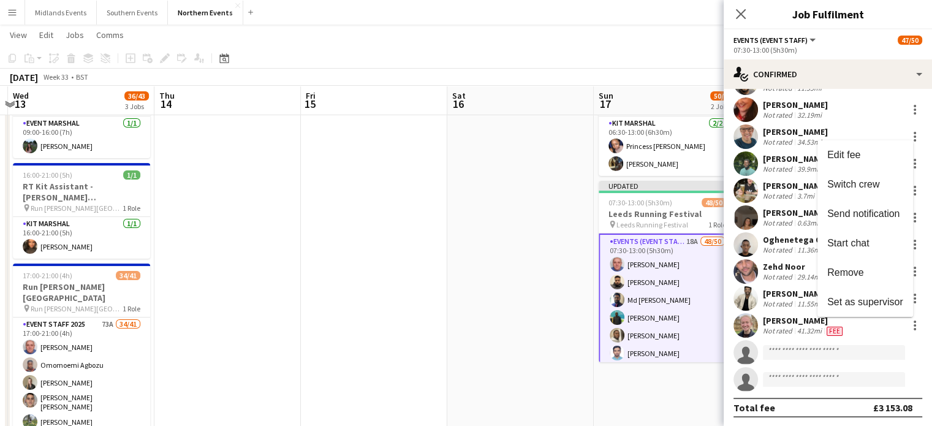
drag, startPoint x: 867, startPoint y: 306, endPoint x: 885, endPoint y: 294, distance: 21.3
click at [885, 294] on button "Set as supervisor" at bounding box center [866, 301] width 96 height 29
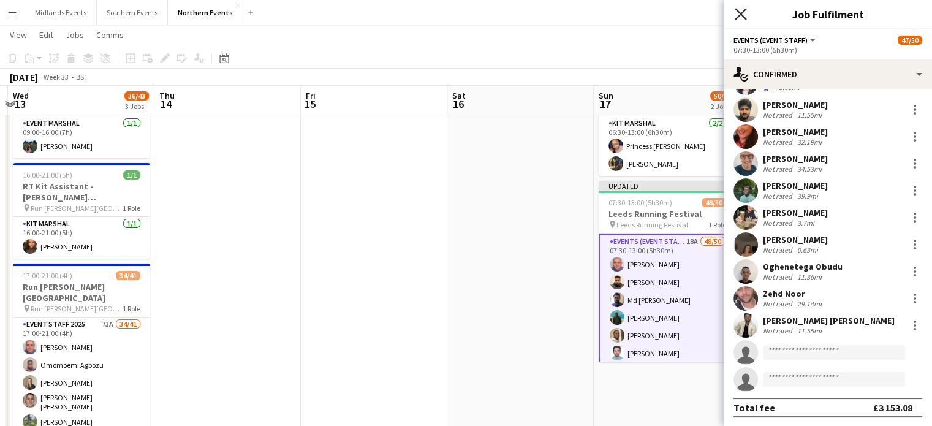
click at [744, 17] on icon at bounding box center [741, 14] width 12 height 12
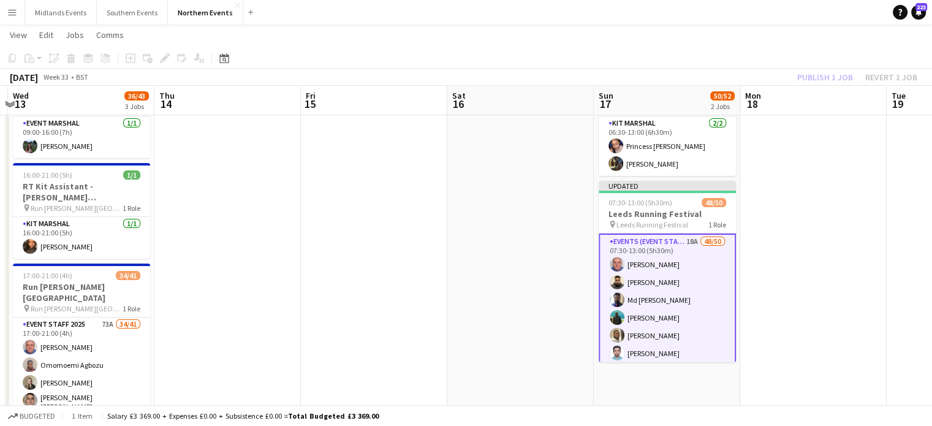
click at [812, 77] on div "Publish 1 job Revert 1 job" at bounding box center [858, 77] width 150 height 16
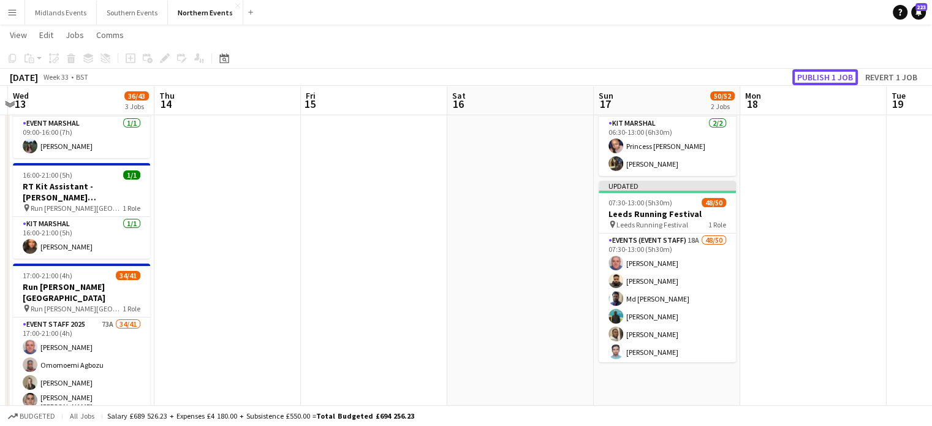
click at [811, 78] on button "Publish 1 job" at bounding box center [826, 77] width 66 height 16
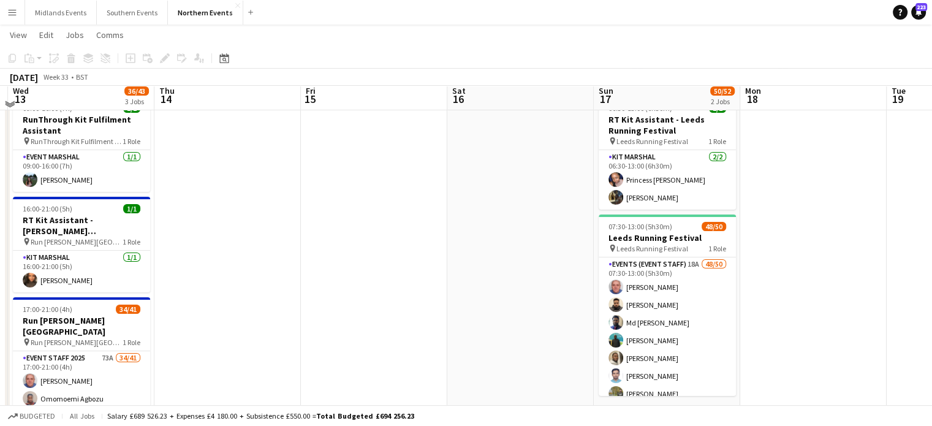
scroll to position [48, 0]
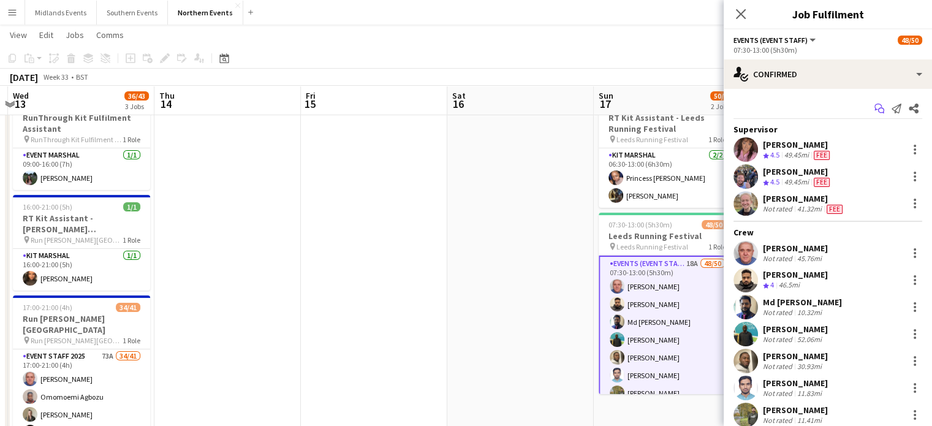
click at [878, 108] on icon at bounding box center [881, 111] width 6 height 6
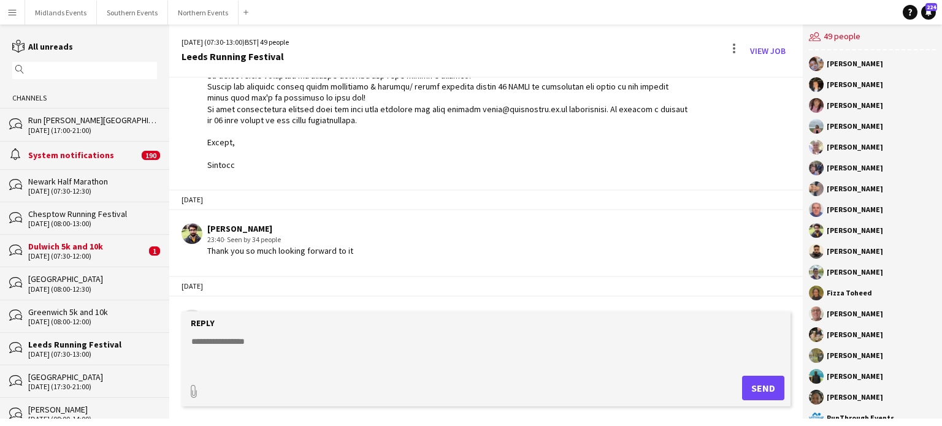
scroll to position [633, 0]
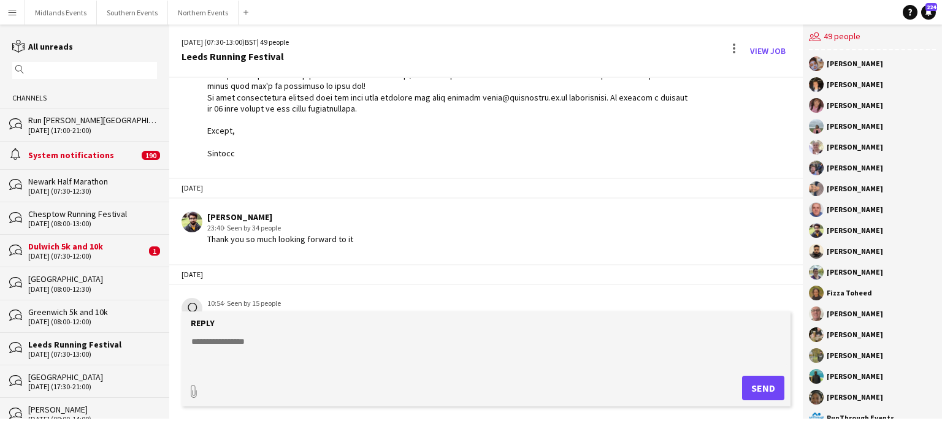
drag, startPoint x: 799, startPoint y: 293, endPoint x: 794, endPoint y: 230, distance: 63.4
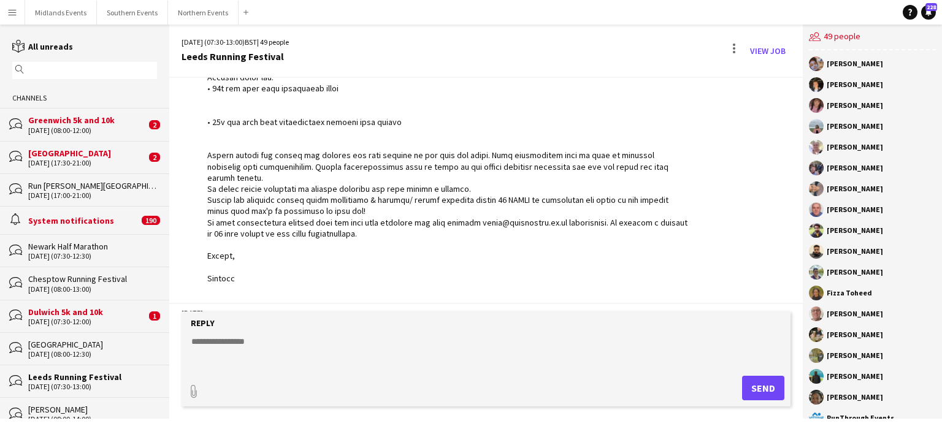
scroll to position [514, 0]
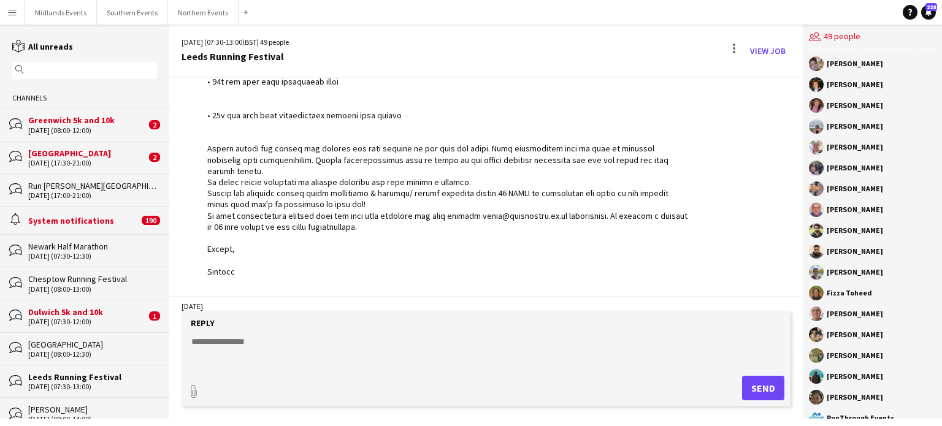
click at [71, 191] on div "Run [PERSON_NAME][GEOGRAPHIC_DATA]" at bounding box center [92, 185] width 129 height 11
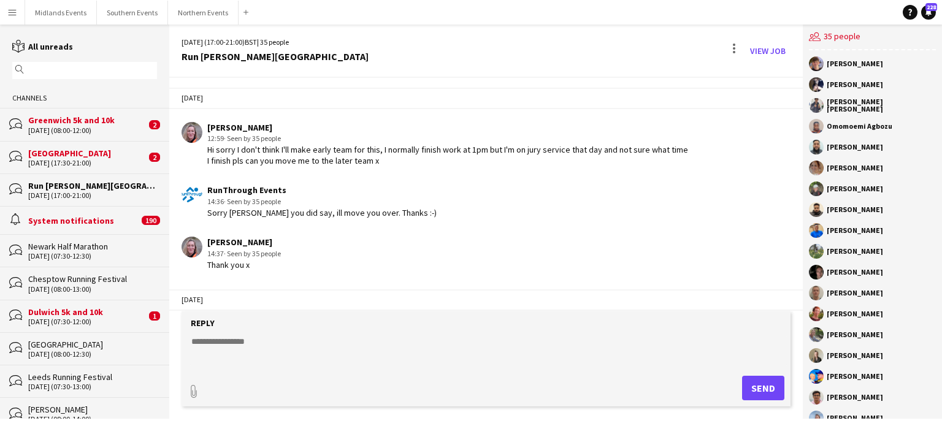
scroll to position [2253, 0]
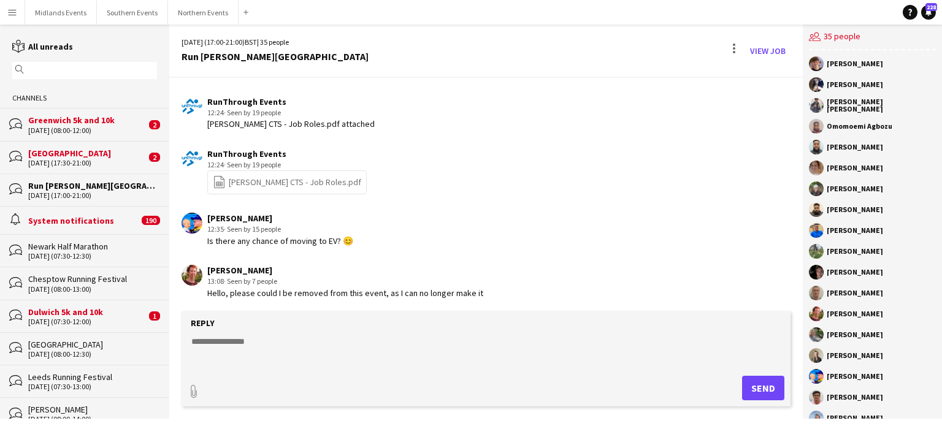
click at [802, 294] on div "[PERSON_NAME] [PERSON_NAME] [PERSON_NAME] [PERSON_NAME] [PERSON_NAME] [PERSON_N…" at bounding box center [871, 234] width 139 height 368
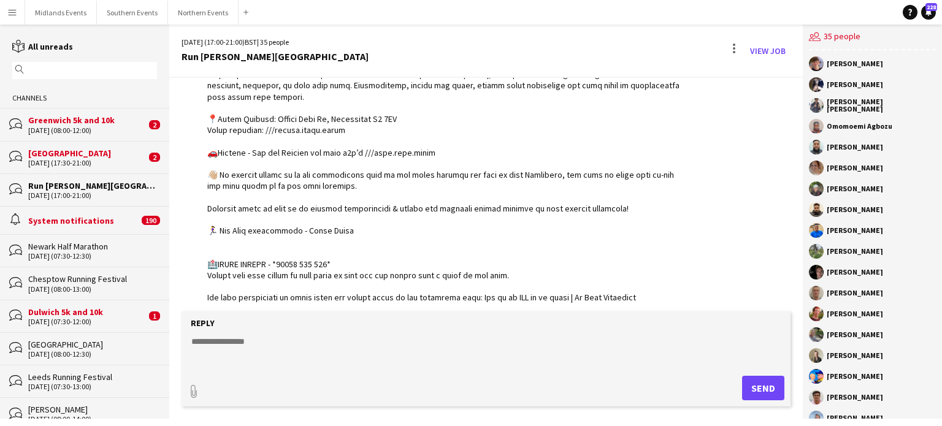
scroll to position [1814, 0]
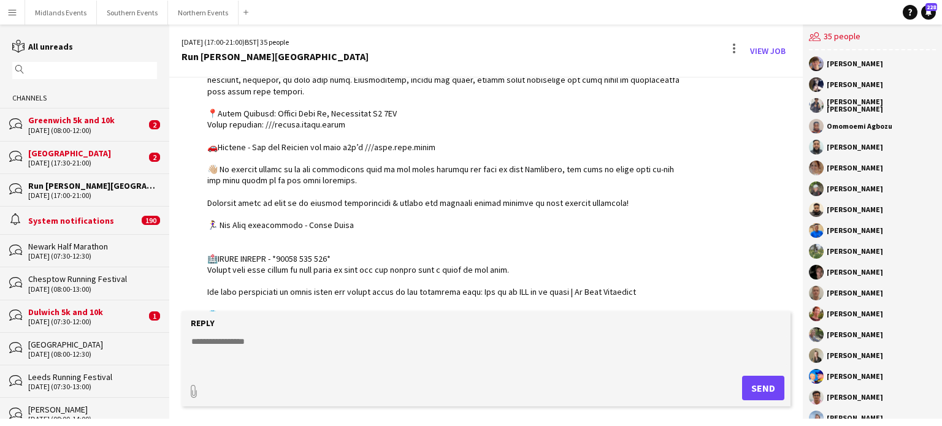
click at [318, 237] on div at bounding box center [447, 208] width 481 height 513
click at [318, 236] on div at bounding box center [447, 208] width 481 height 513
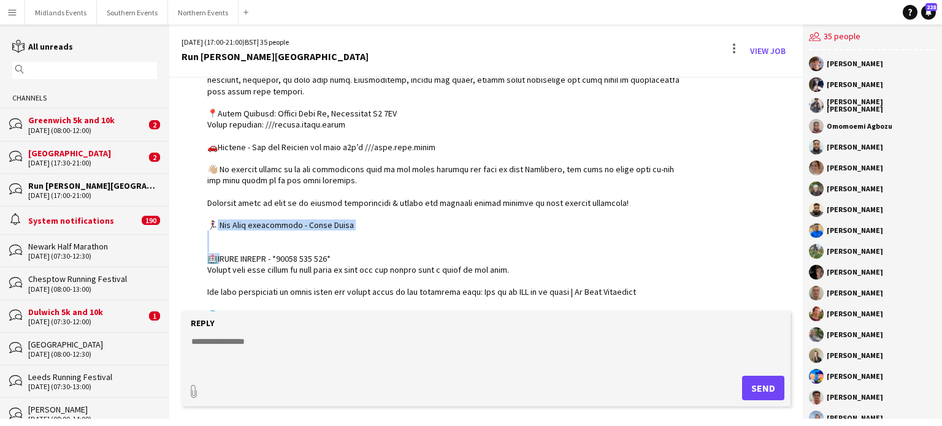
click at [318, 236] on div at bounding box center [447, 208] width 481 height 513
drag, startPoint x: 318, startPoint y: 236, endPoint x: 338, endPoint y: 242, distance: 21.6
click at [338, 242] on div at bounding box center [447, 208] width 481 height 513
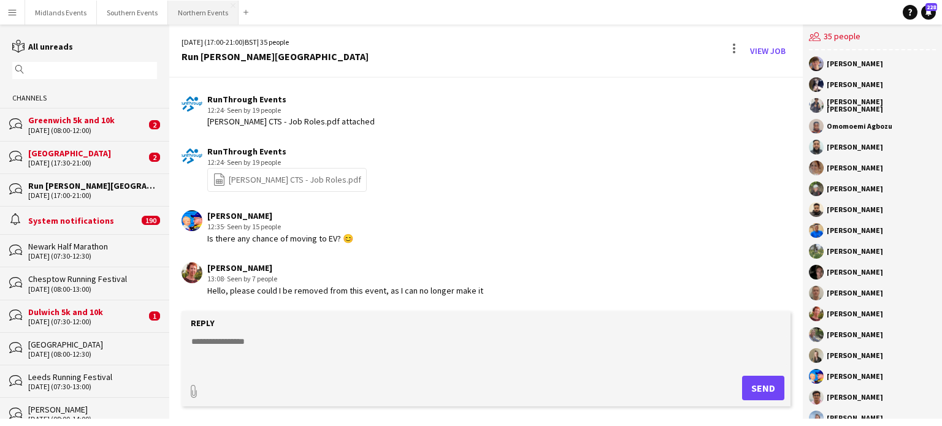
click at [186, 15] on button "Northern Events Close" at bounding box center [203, 13] width 70 height 24
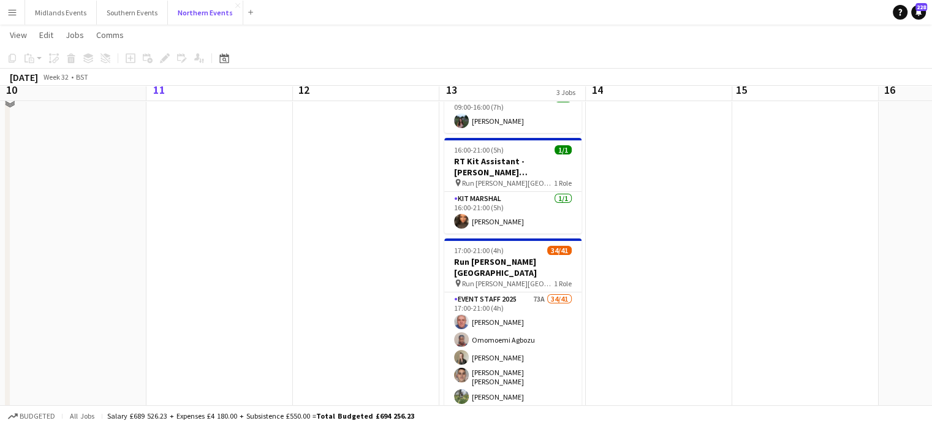
scroll to position [108, 0]
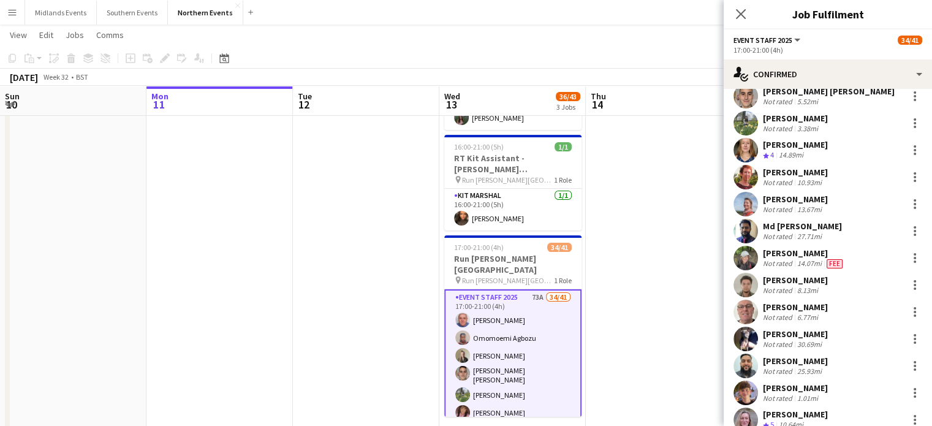
scroll to position [236, 0]
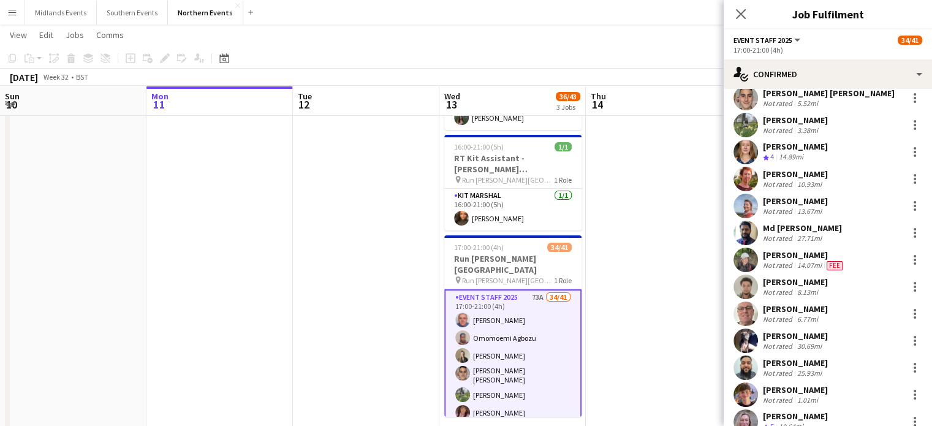
click at [807, 175] on div "[PERSON_NAME]" at bounding box center [795, 174] width 65 height 11
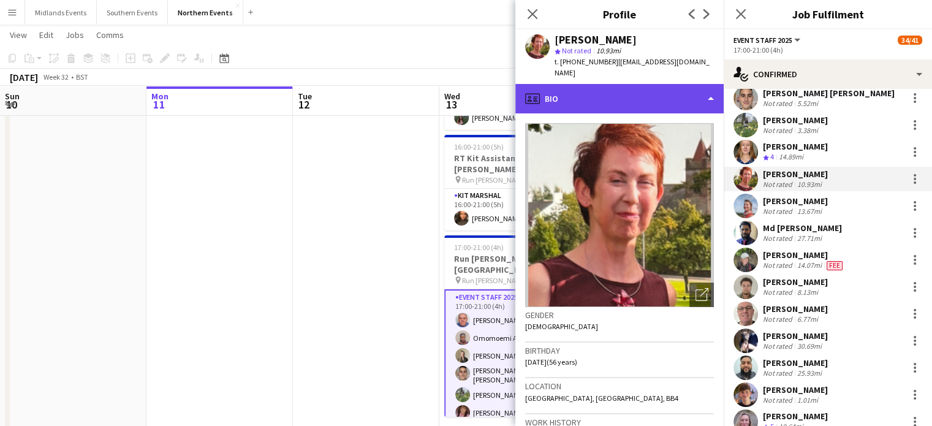
click at [630, 92] on div "profile Bio" at bounding box center [620, 98] width 208 height 29
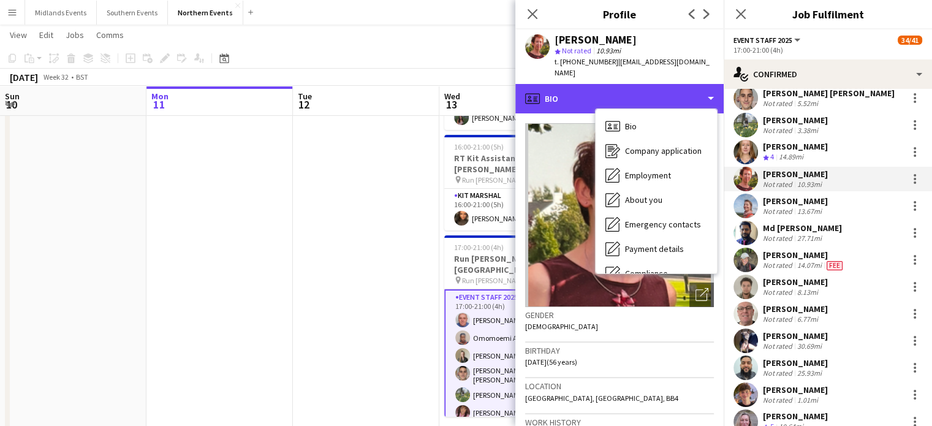
scroll to position [115, 0]
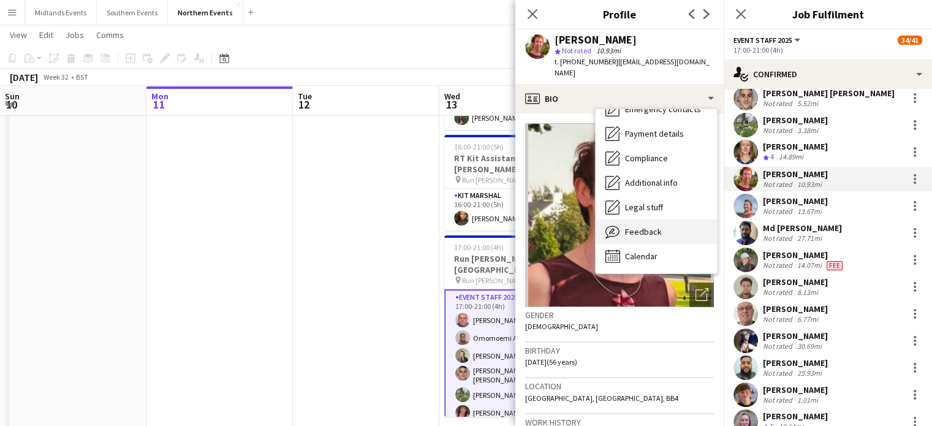
click at [638, 226] on span "Feedback" at bounding box center [643, 231] width 37 height 11
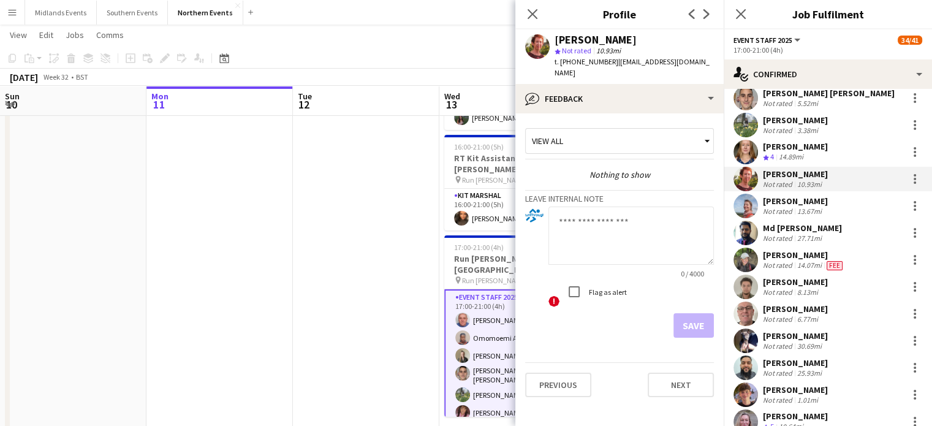
click at [585, 217] on textarea at bounding box center [632, 236] width 166 height 58
type textarea "**********"
click at [696, 317] on button "Save" at bounding box center [694, 325] width 40 height 25
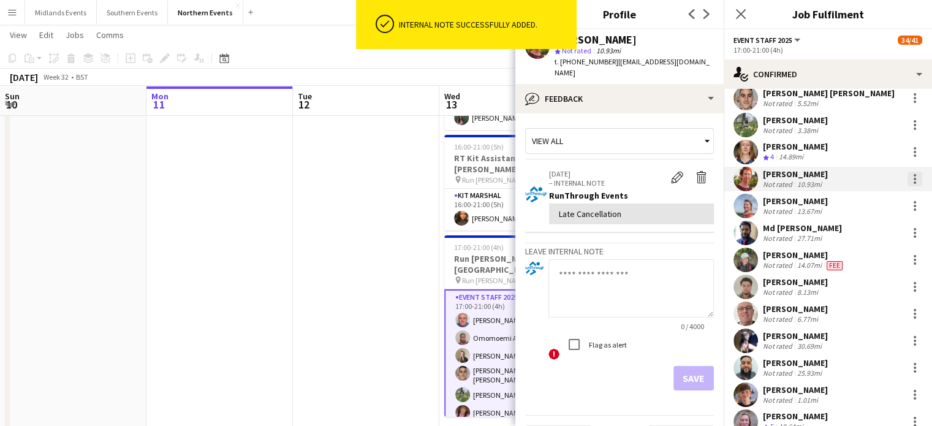
click at [909, 180] on div at bounding box center [915, 179] width 15 height 15
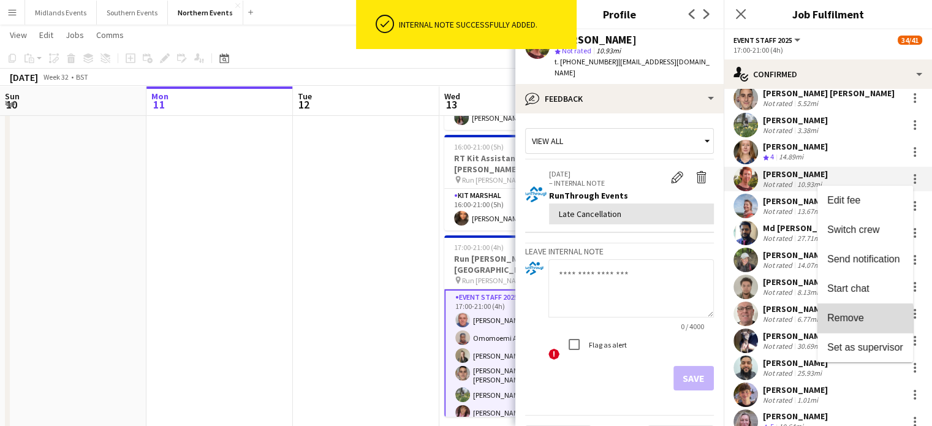
click at [859, 321] on span "Remove" at bounding box center [846, 318] width 37 height 10
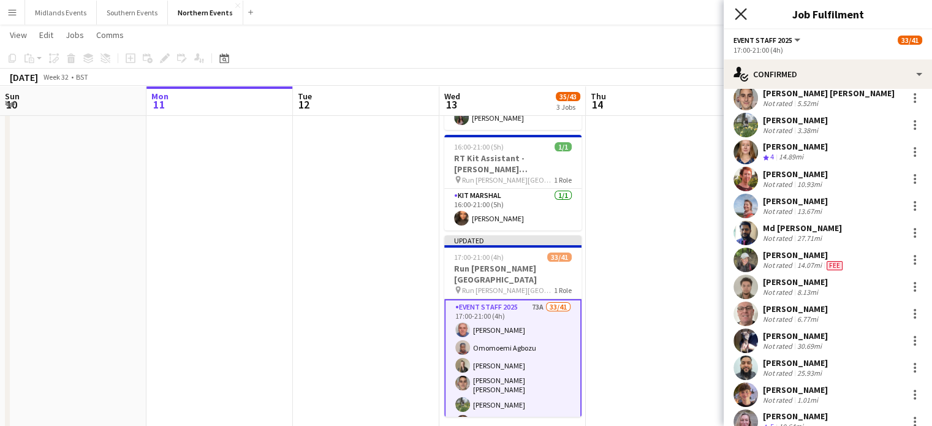
click at [738, 12] on icon at bounding box center [741, 14] width 12 height 12
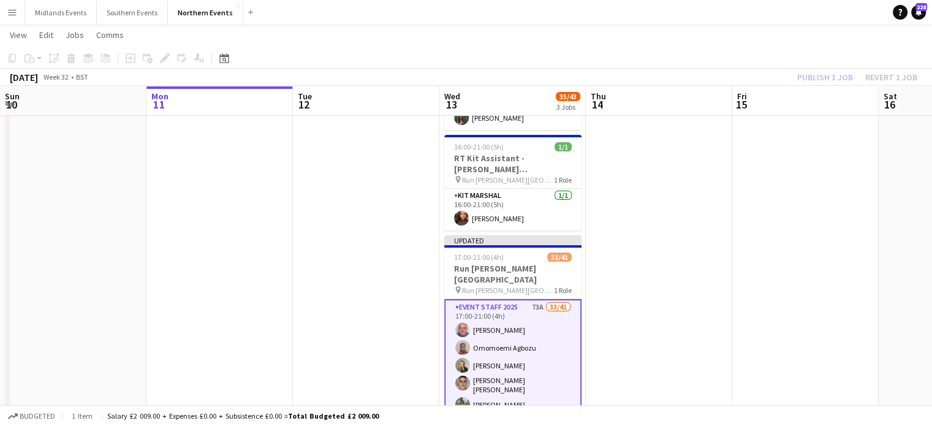
click at [815, 78] on div "Publish 1 job Revert 1 job" at bounding box center [858, 77] width 150 height 16
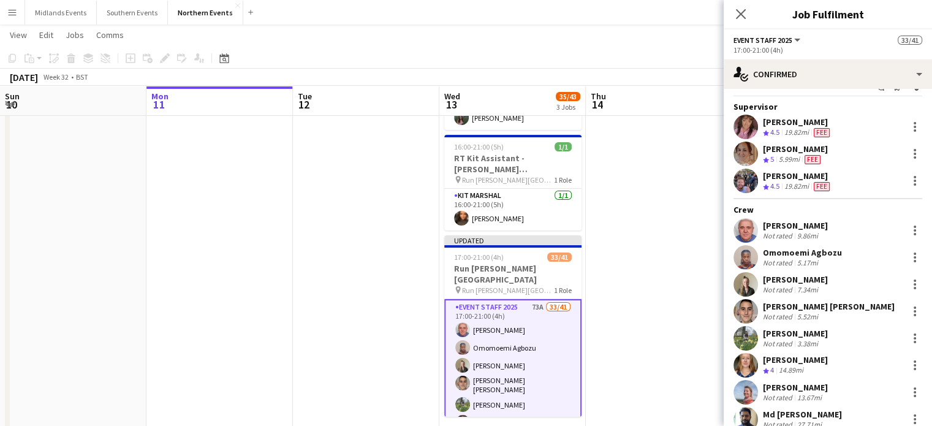
scroll to position [0, 0]
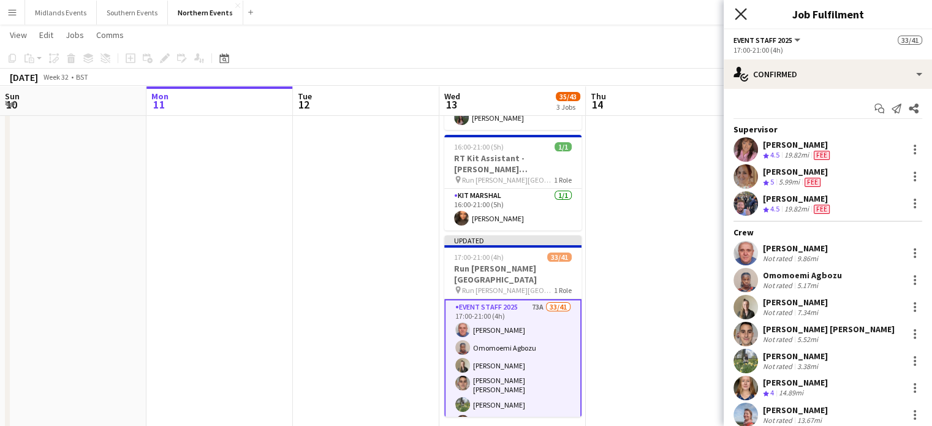
click at [740, 14] on icon at bounding box center [741, 14] width 12 height 12
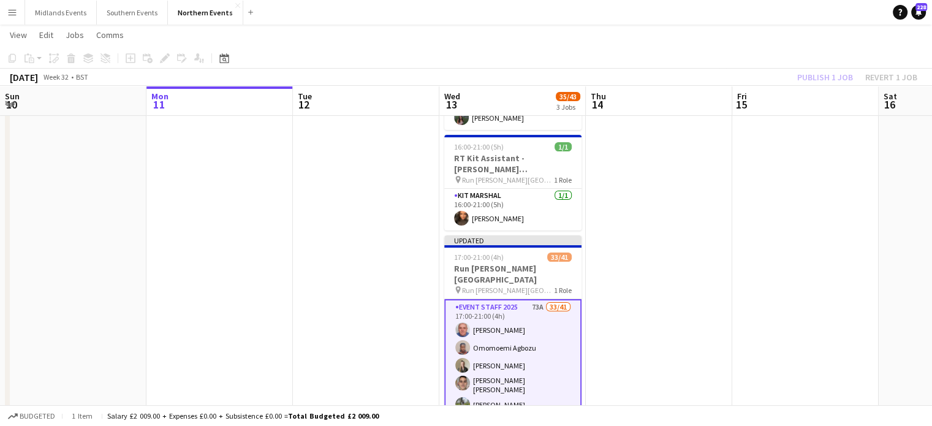
click at [810, 80] on div "Publish 1 job Revert 1 job" at bounding box center [858, 77] width 150 height 16
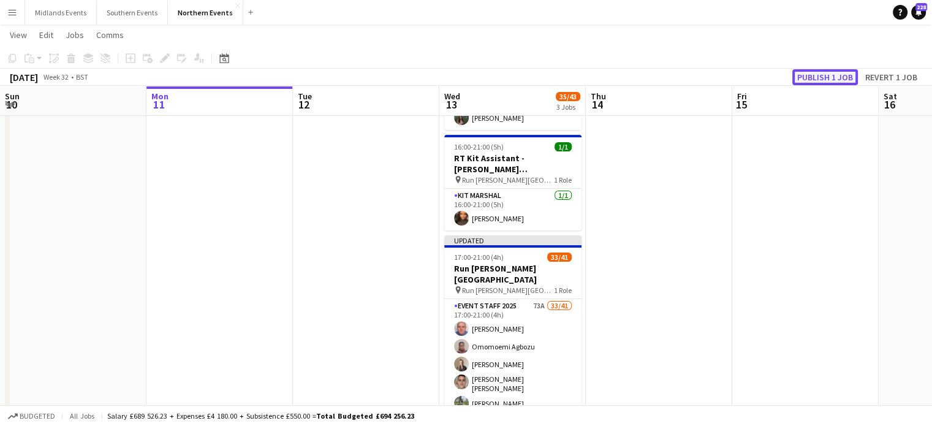
click at [810, 80] on button "Publish 1 job" at bounding box center [826, 77] width 66 height 16
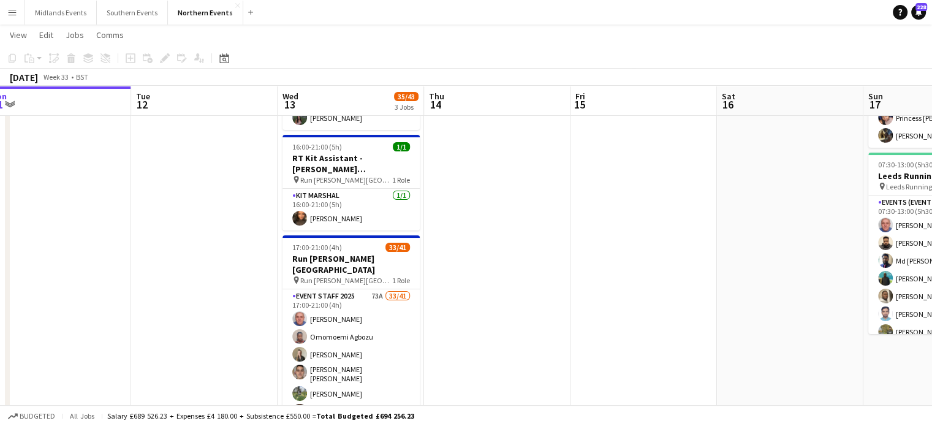
drag, startPoint x: 792, startPoint y: 240, endPoint x: 475, endPoint y: 276, distance: 319.0
click at [475, 276] on app-calendar-viewport "Fri 8 Sat 9 27/27 2 Jobs Sun 10 Mon 11 Tue 12 Wed 13 35/43 3 Jobs Thu 14 Fri 15…" at bounding box center [466, 248] width 932 height 616
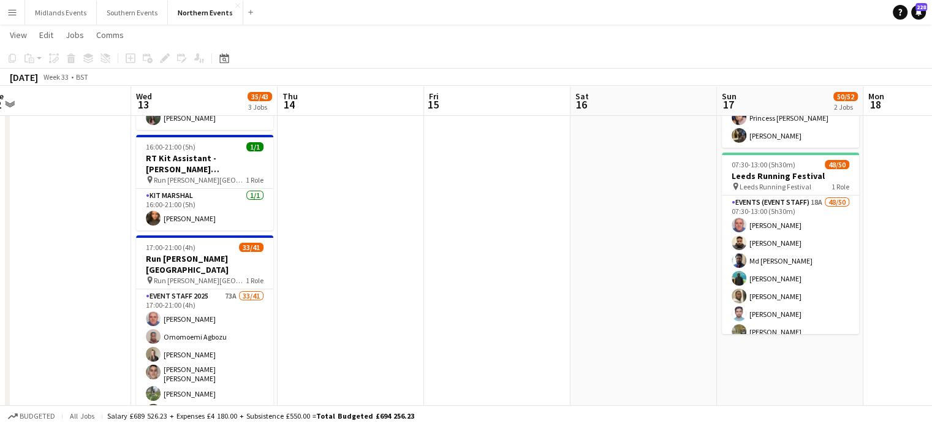
scroll to position [0, 468]
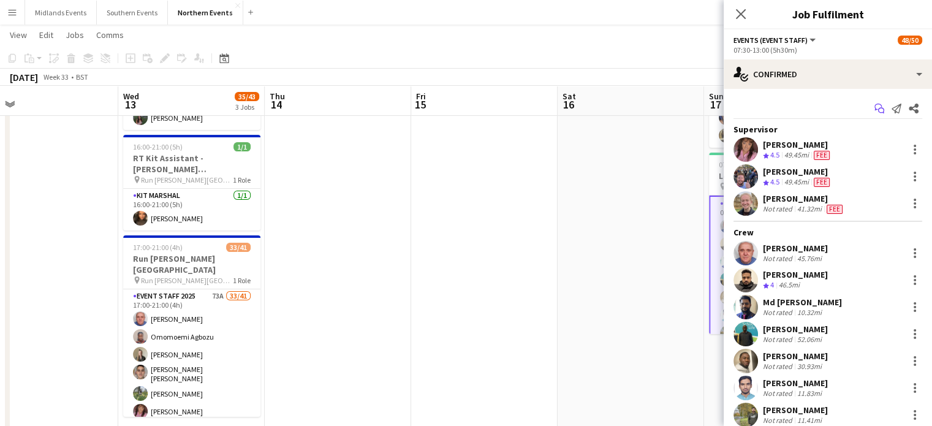
click at [875, 112] on icon "Start chat" at bounding box center [880, 109] width 10 height 10
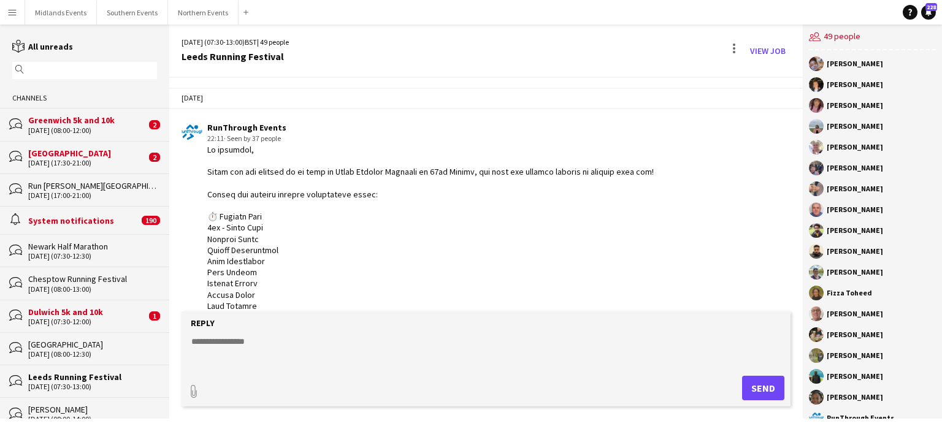
scroll to position [633, 0]
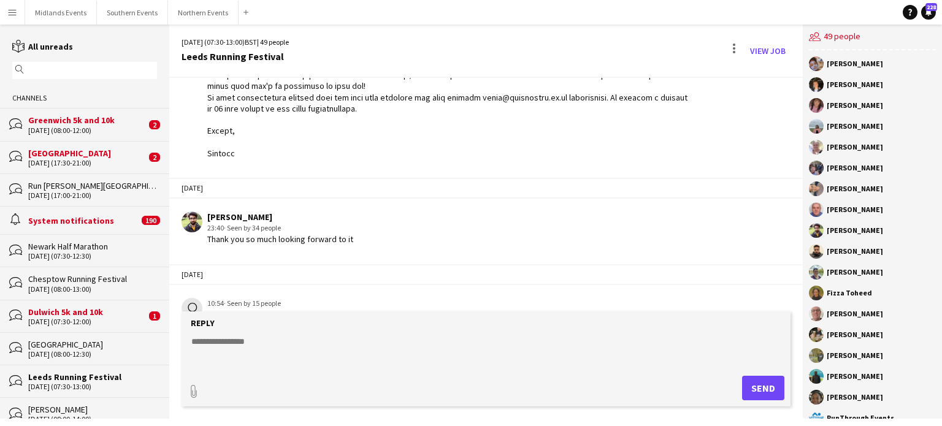
click at [257, 340] on textarea at bounding box center [488, 351] width 596 height 32
paste textarea "**********"
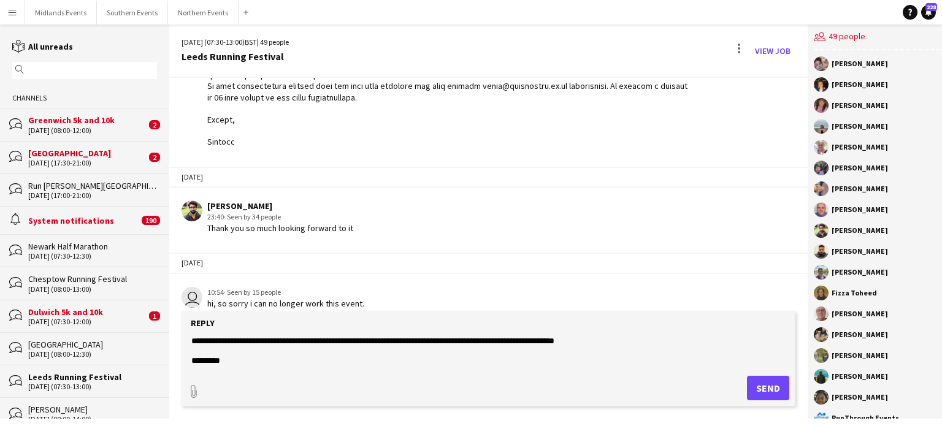
scroll to position [532, 0]
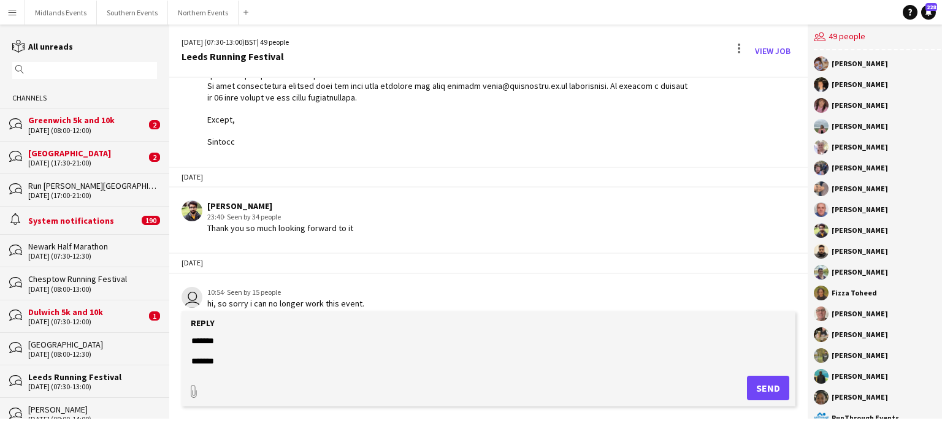
type textarea "**********"
click at [756, 392] on button "Send" at bounding box center [768, 388] width 42 height 25
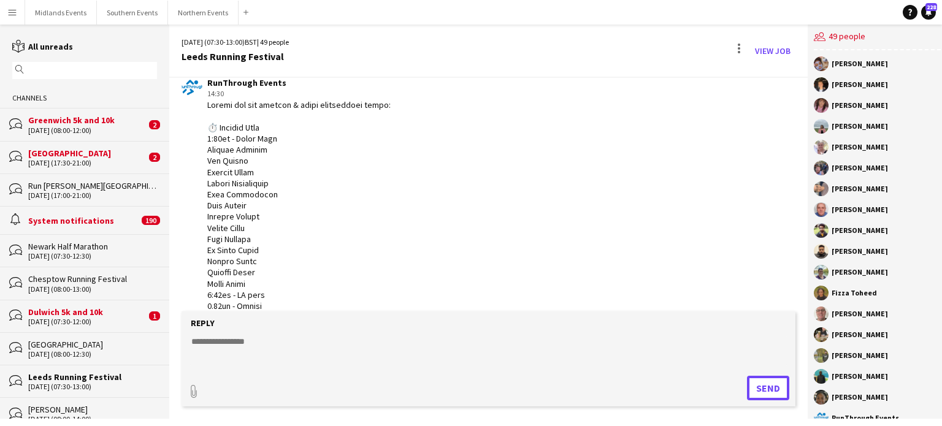
scroll to position [870, 0]
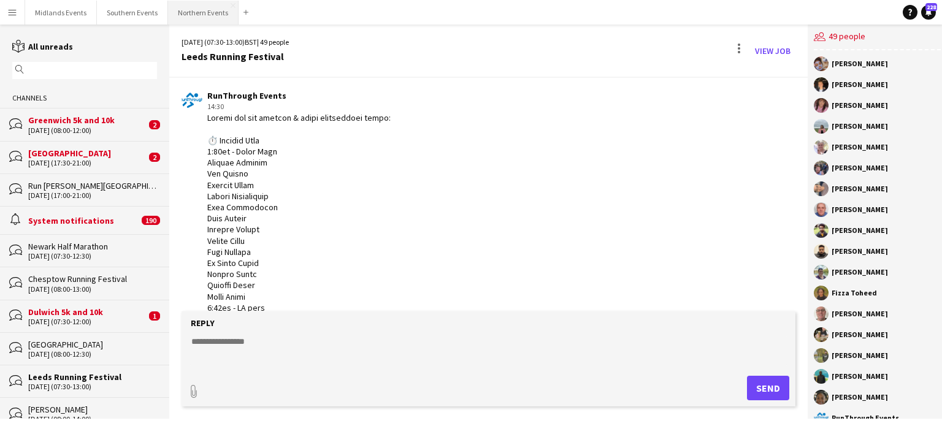
click at [202, 6] on button "Northern Events Close" at bounding box center [203, 13] width 70 height 24
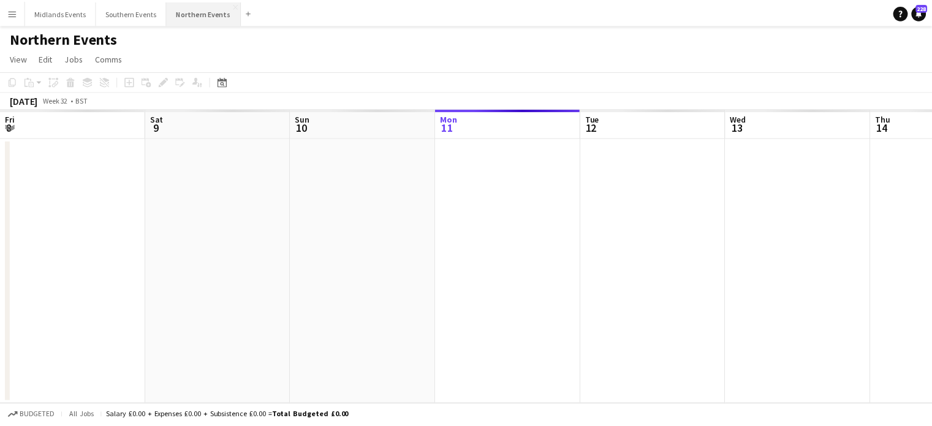
scroll to position [0, 293]
